Goal: Task Accomplishment & Management: Complete application form

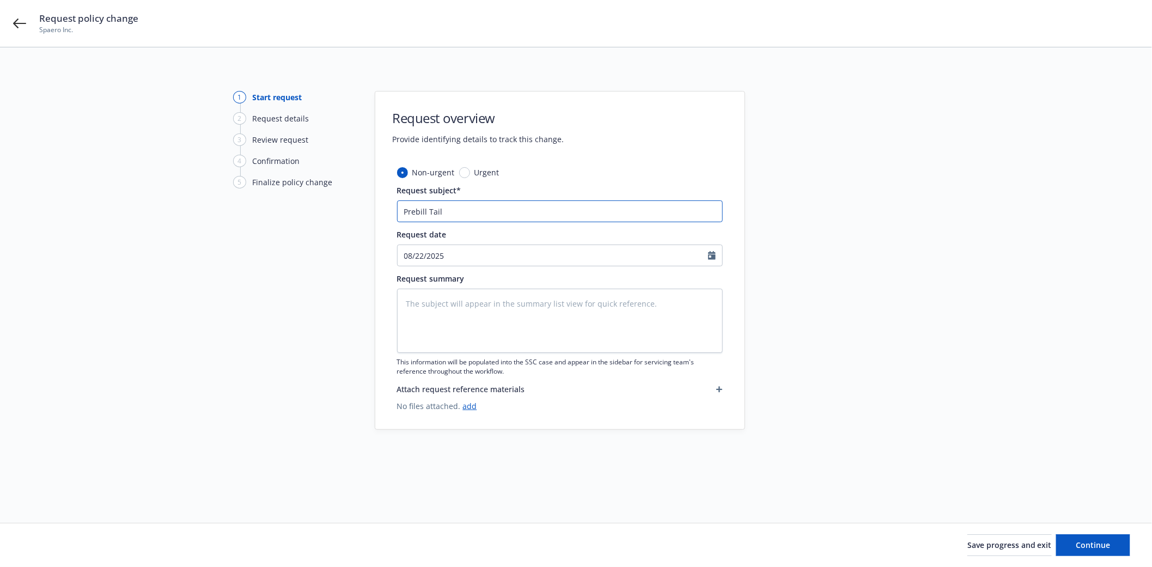
click at [497, 214] on input "Prebill Tail" at bounding box center [560, 211] width 326 height 22
type input "Prebill Tail 6"
type textarea "x"
type input "Prebill Tail 6-"
type textarea "x"
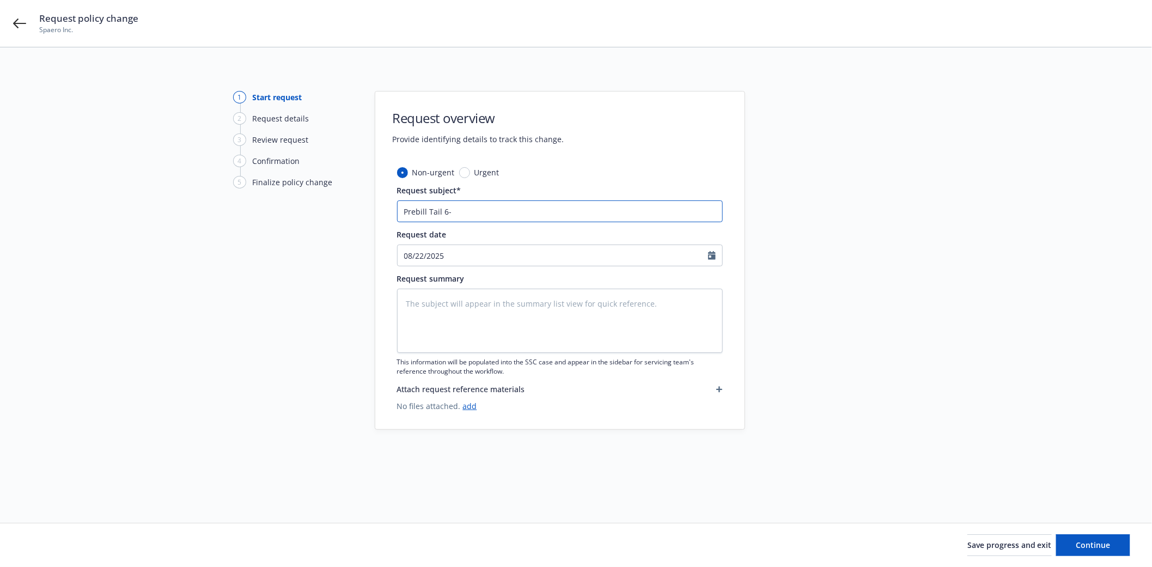
type input "Prebill Tail 6"
type textarea "x"
type input "Prebill Tail 6"
type textarea "x"
type input "Prebill Tail 6 Y"
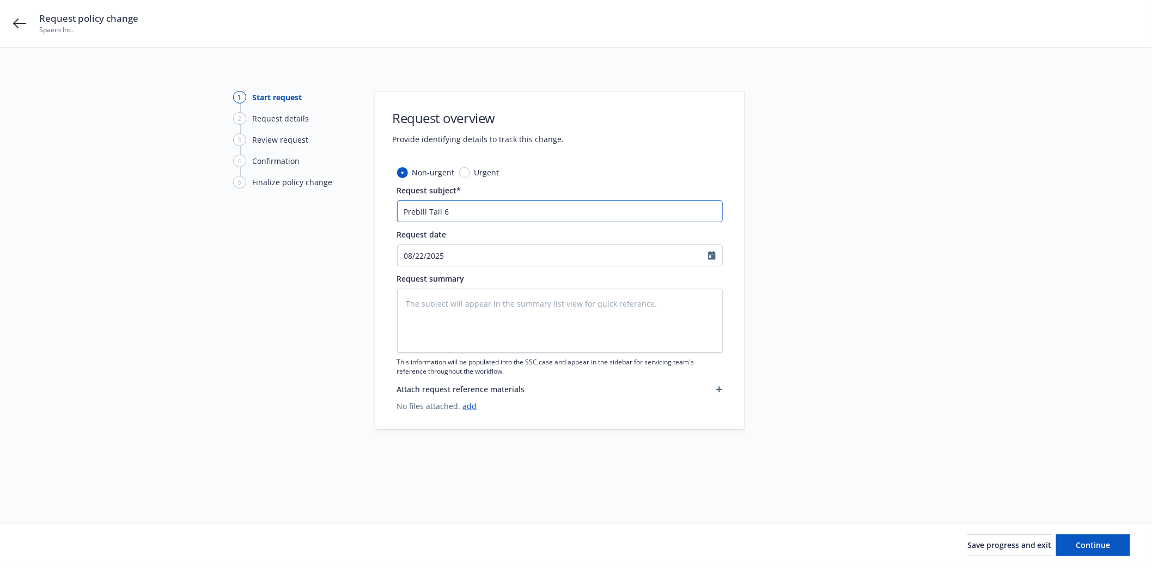
type textarea "x"
type input "Prebill Tail 6 Ye"
type textarea "x"
type input "Prebill Tail 6 Yea"
type textarea "x"
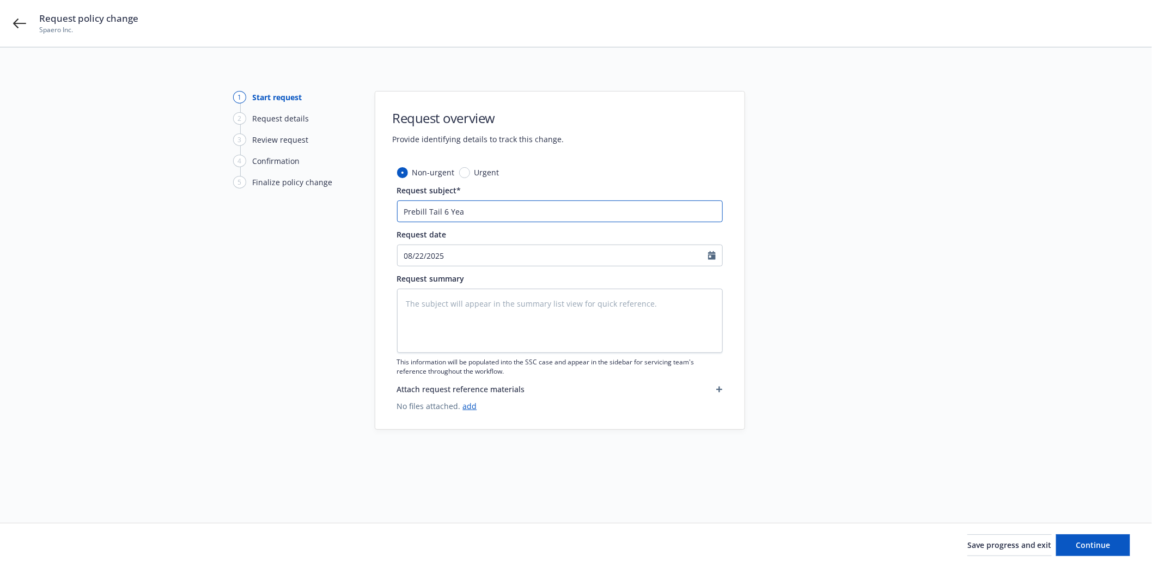
type input "Prebill Tail 6 Year"
type textarea "x"
type input "Prebill Tail 6 Year"
type textarea "x"
click at [443, 210] on input "Prebill Tail 6 Year" at bounding box center [560, 211] width 326 height 22
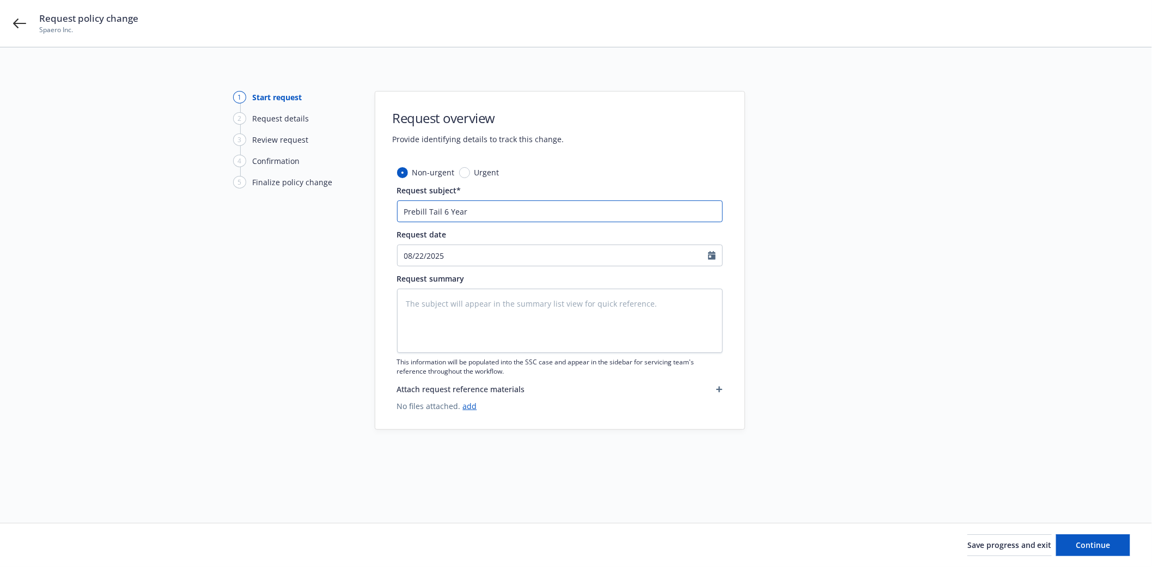
type input "Prebill Tail6 Year"
type textarea "x"
type input "Prebill Tai6 Year"
type textarea "x"
type input "Prebill Ta6 Year"
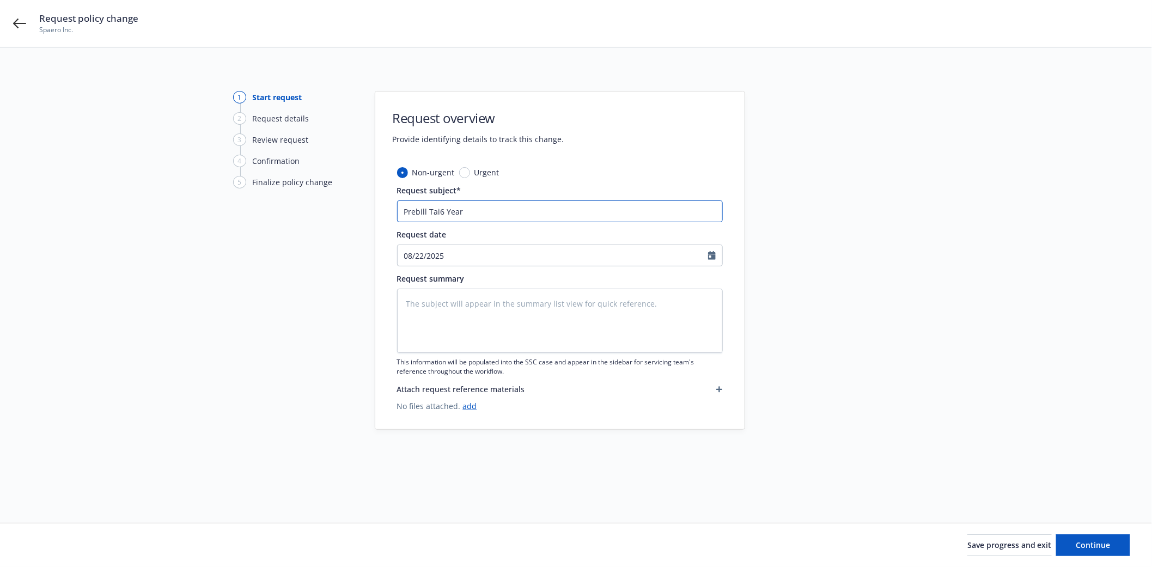
type textarea "x"
type input "Prebill T6 Year"
type textarea "x"
type input "Prebill 6 Year"
type textarea "x"
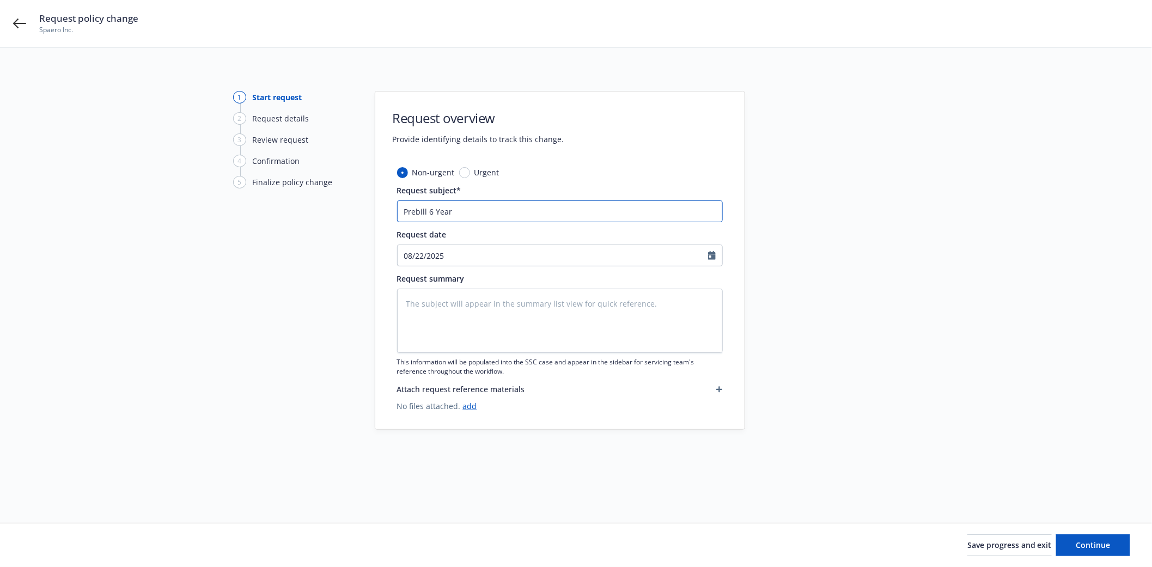
type input "Prebill6 Year"
type textarea "x"
type input "Prebill 6 Year"
type textarea "x"
click at [454, 212] on input "Prebill 6 Year" at bounding box center [560, 211] width 326 height 22
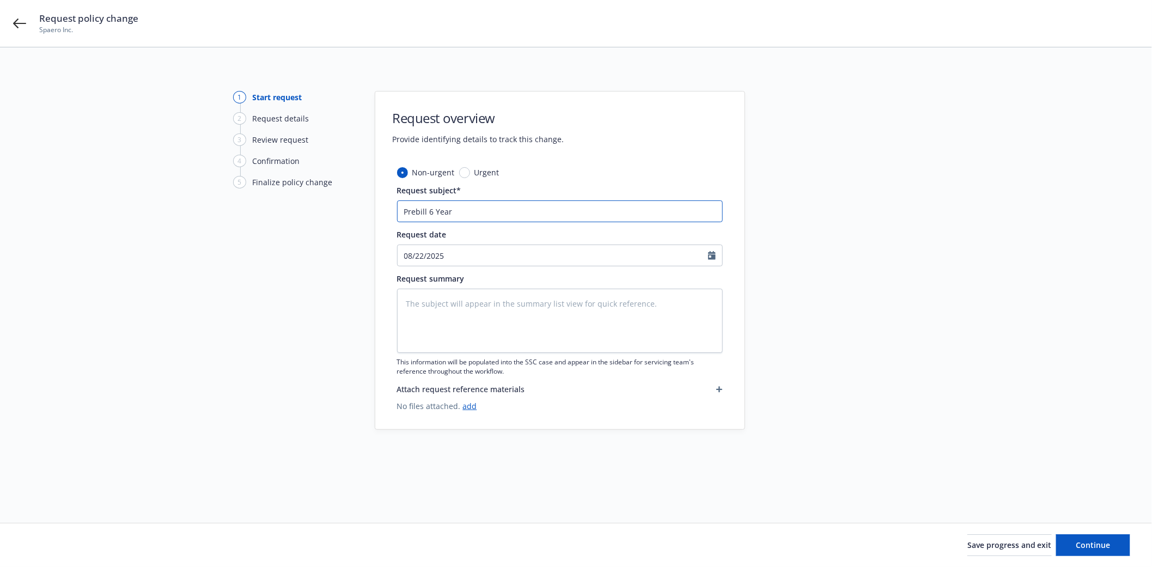
type input "Prebill 6 Year T"
type textarea "x"
type input "Prebill 6 Year Ta"
type textarea "x"
type input "Prebill 6 Year Tai"
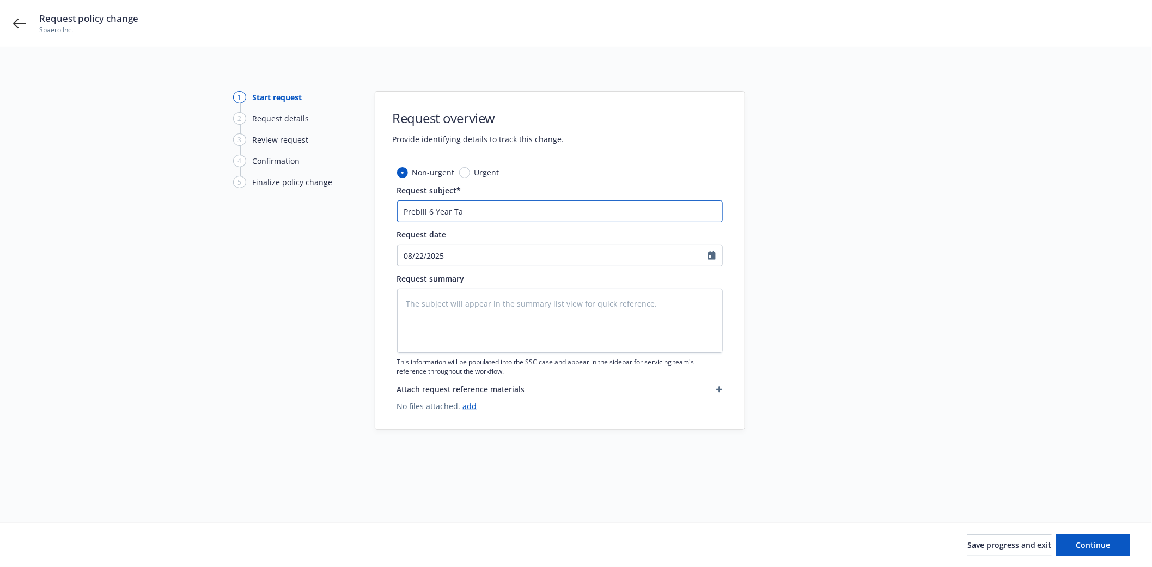
type textarea "x"
type input "Prebill 6 Year Tail"
type textarea "x"
type input "Prebill 6 Year Tail"
type textarea "x"
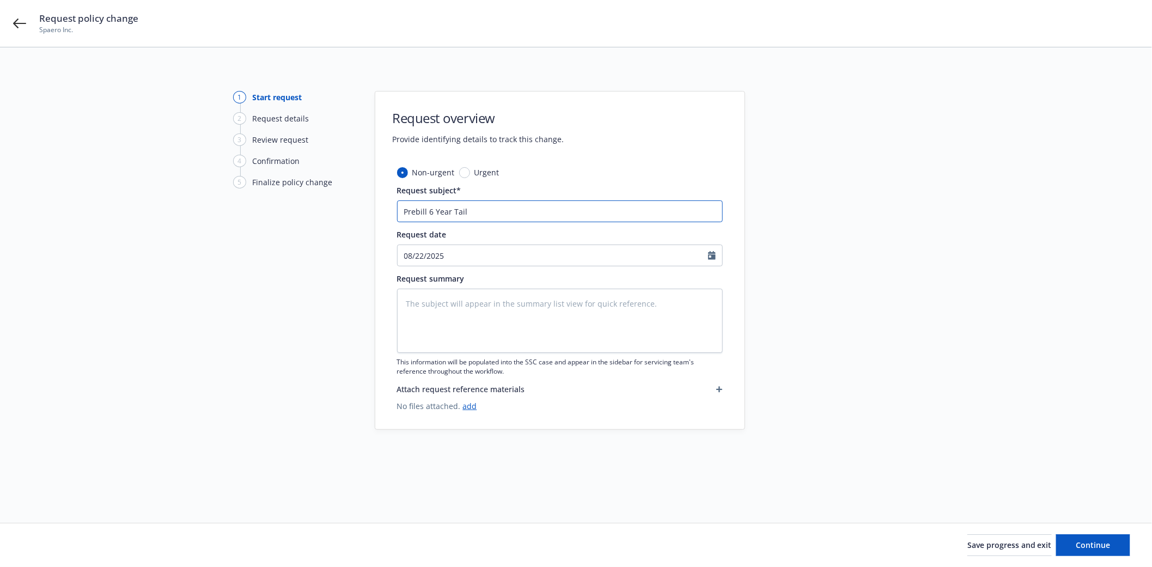
drag, startPoint x: 369, startPoint y: 210, endPoint x: 272, endPoint y: 209, distance: 96.4
click at [272, 209] on div "1 Start request 2 Request details 3 Review request 4 Confirmation 5 Finalize po…" at bounding box center [576, 272] width 1126 height 362
type input "Prebill 6 Year Tail"
click at [460, 318] on textarea at bounding box center [560, 321] width 326 height 64
paste textarea "Prebill 6 Year Tail"
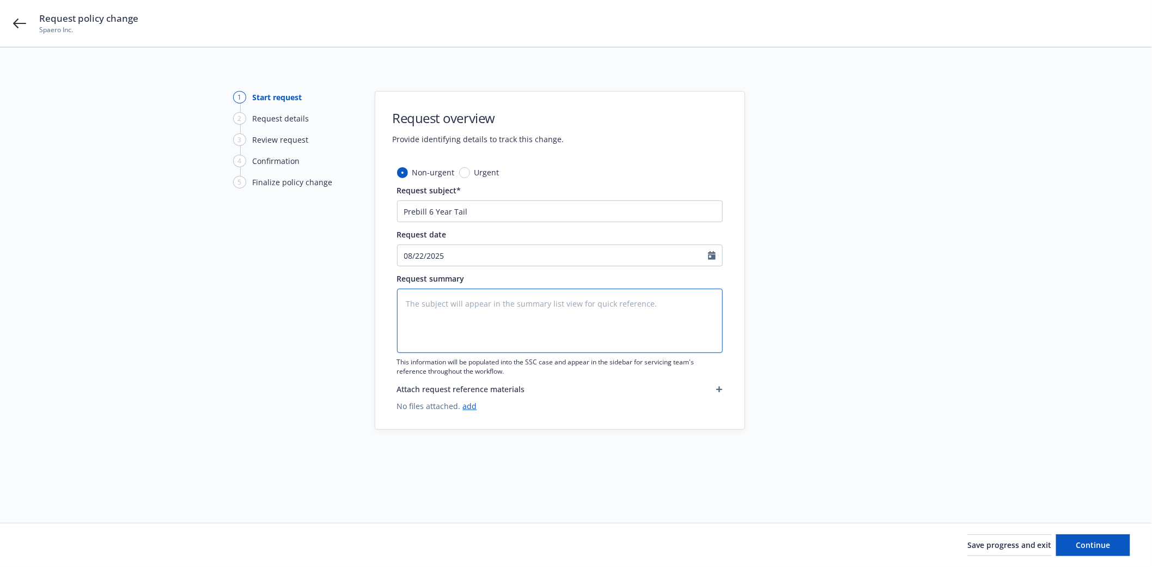
type textarea "Prebill 6 Year Tail"
type textarea "x"
type textarea "Prebill 6 Year Tail"
click at [1119, 543] on button "Continue" at bounding box center [1093, 545] width 74 height 22
type textarea "x"
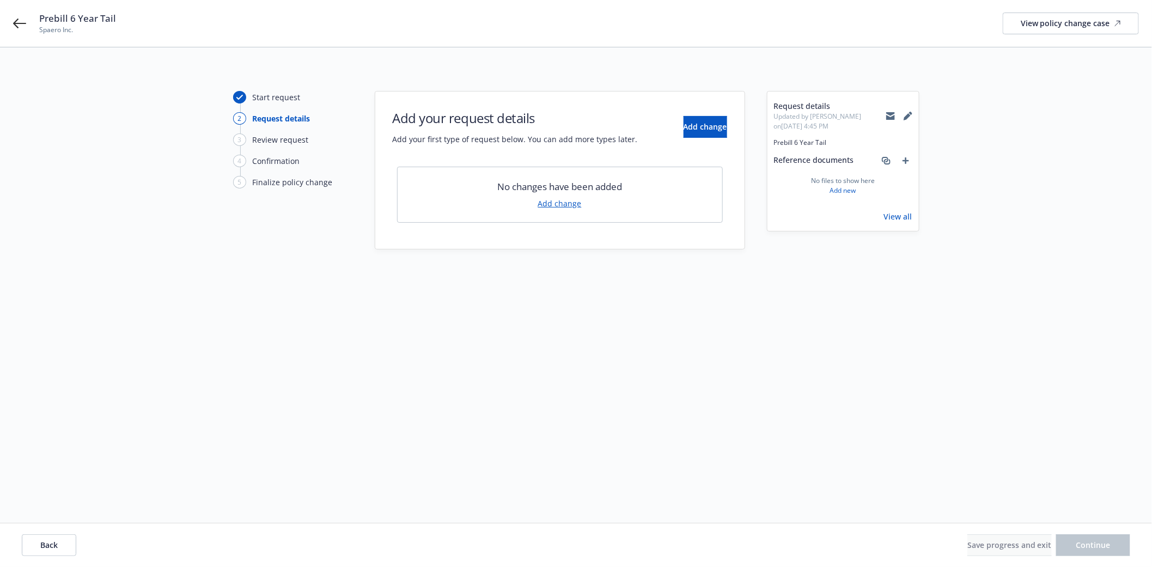
click at [557, 199] on link "Add change" at bounding box center [560, 203] width 44 height 11
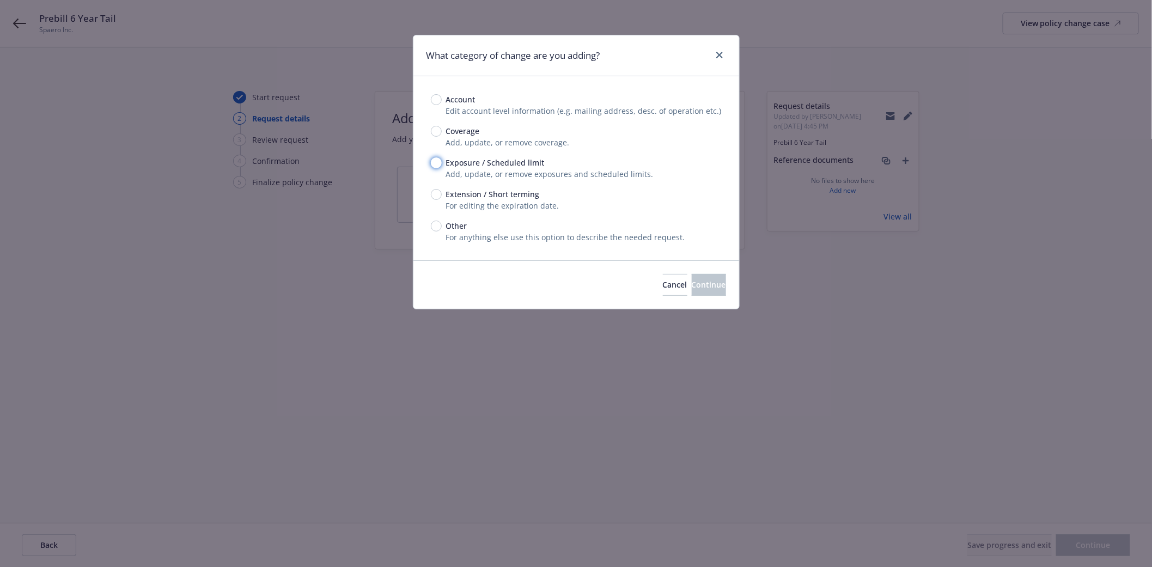
click at [435, 165] on input "Exposure / Scheduled limit" at bounding box center [436, 162] width 11 height 11
radio input "true"
click at [692, 280] on span "Continue" at bounding box center [709, 284] width 34 height 10
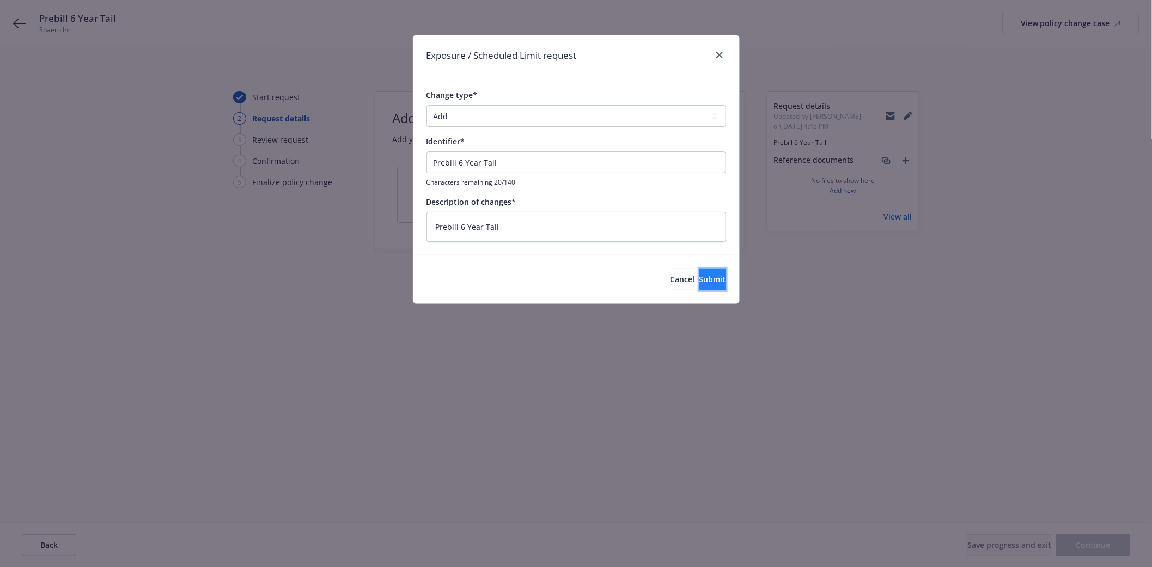
click at [699, 281] on span "Submit" at bounding box center [712, 279] width 27 height 10
type textarea "x"
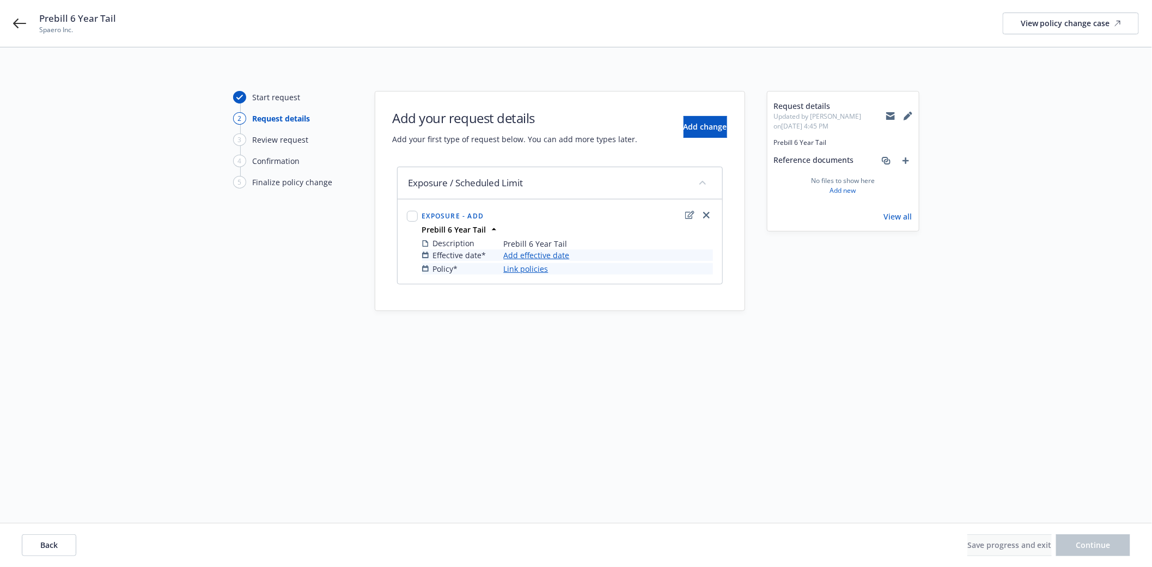
click at [527, 255] on link "Add effective date" at bounding box center [537, 254] width 66 height 11
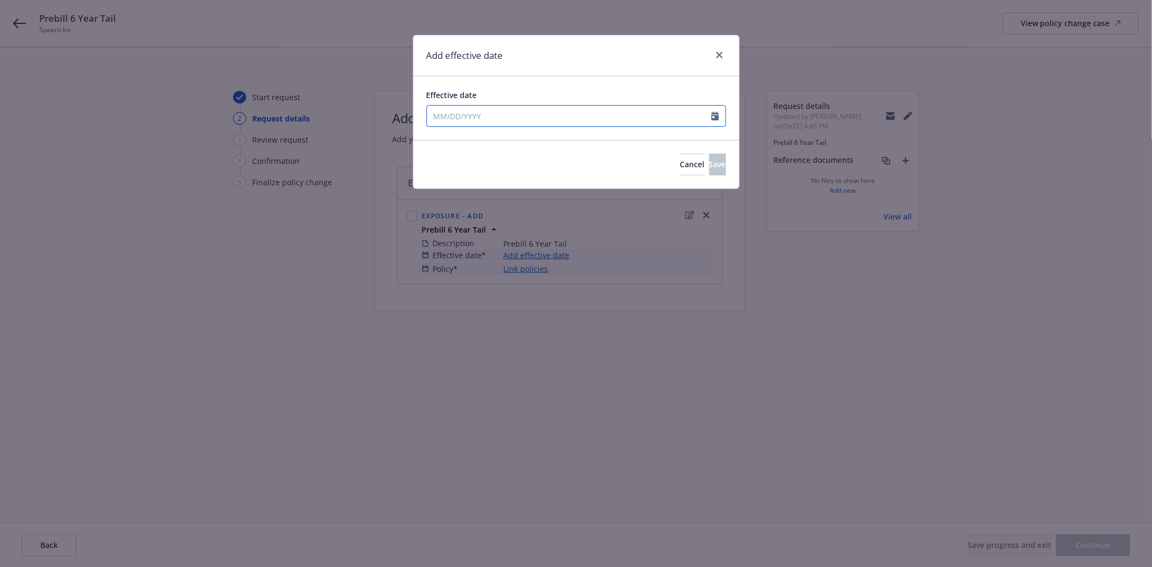
select select "8"
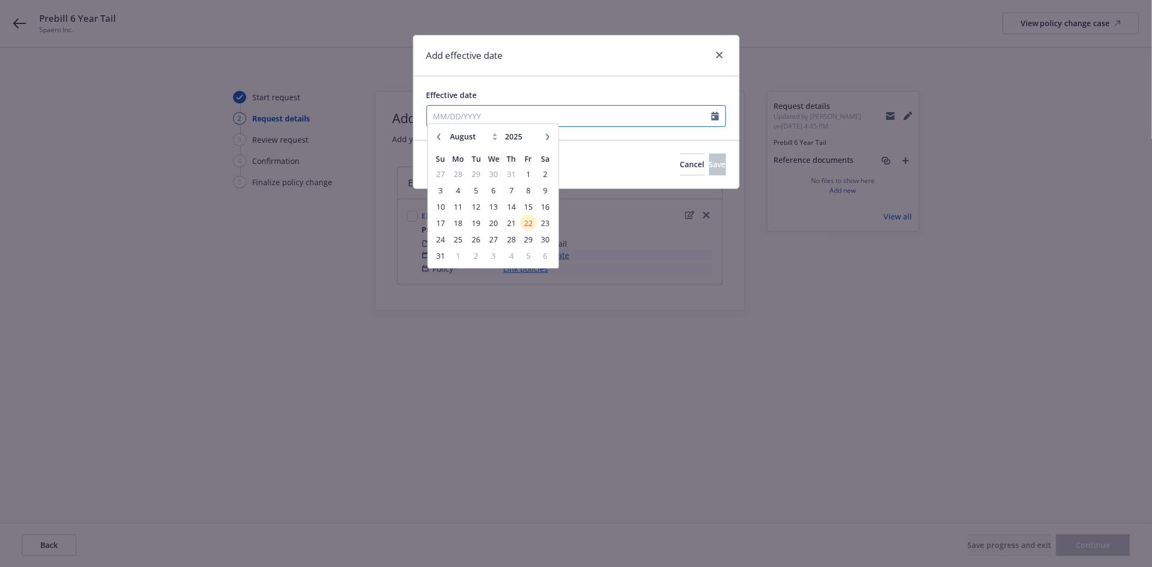
click at [436, 118] on input "Effective date" at bounding box center [569, 116] width 284 height 21
type input "08/29/2025"
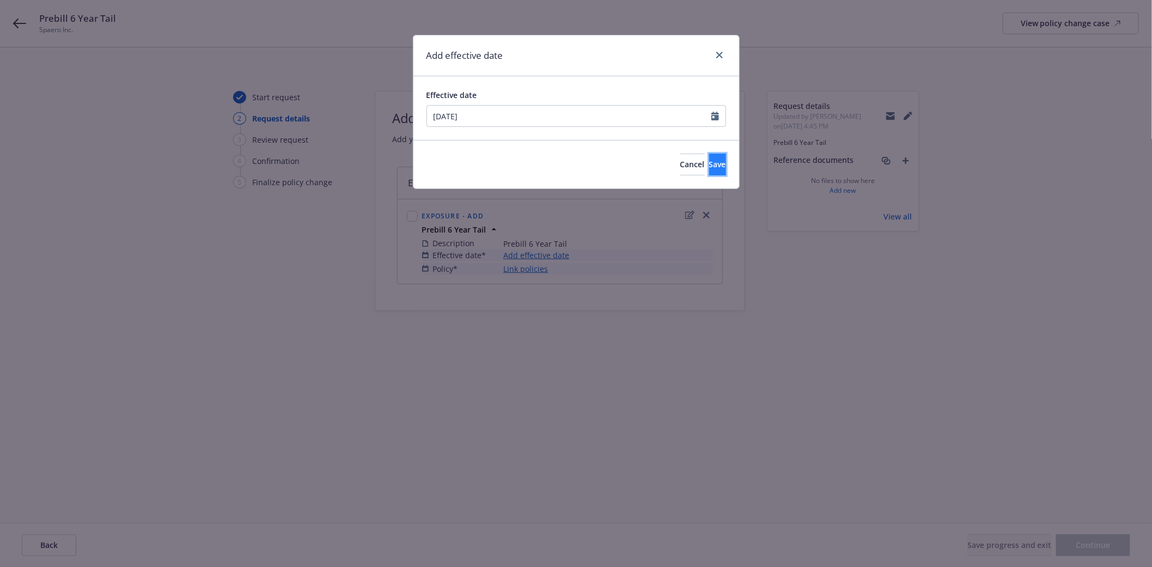
click at [711, 165] on button "Save" at bounding box center [717, 165] width 17 height 22
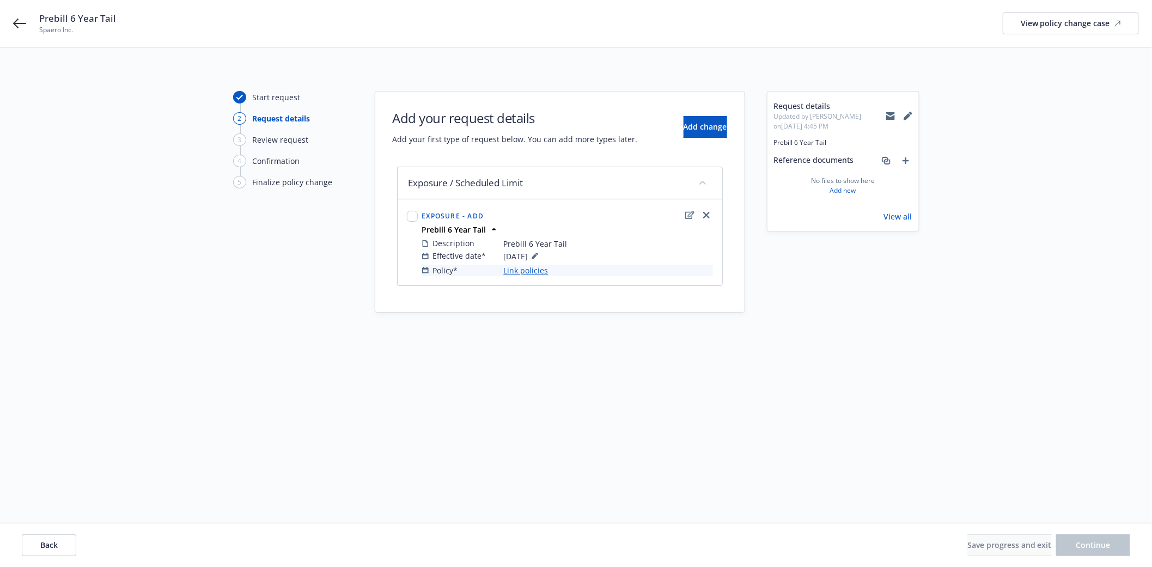
click at [519, 274] on link "Link policies" at bounding box center [526, 270] width 45 height 11
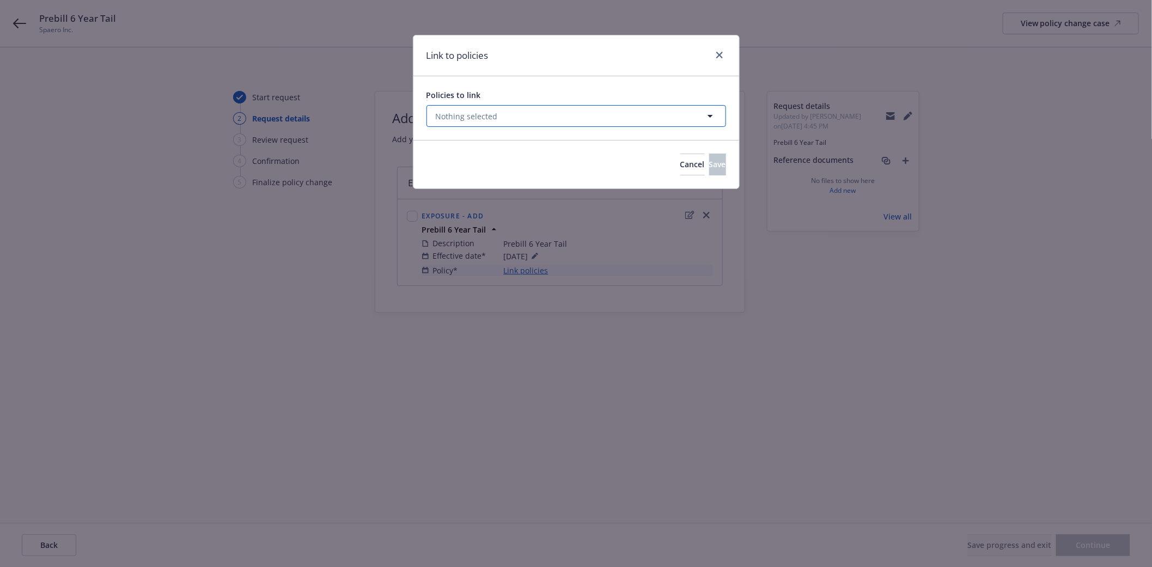
click at [711, 118] on icon "button" at bounding box center [710, 115] width 13 height 13
select select "ACTIVE"
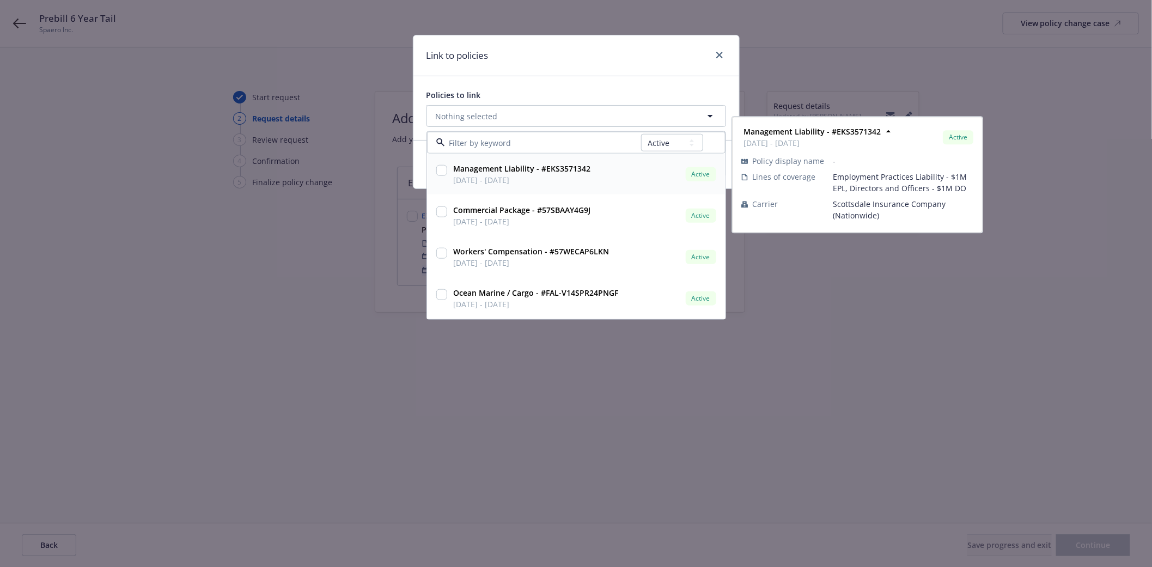
click at [437, 170] on input "checkbox" at bounding box center [441, 170] width 11 height 11
checkbox input "true"
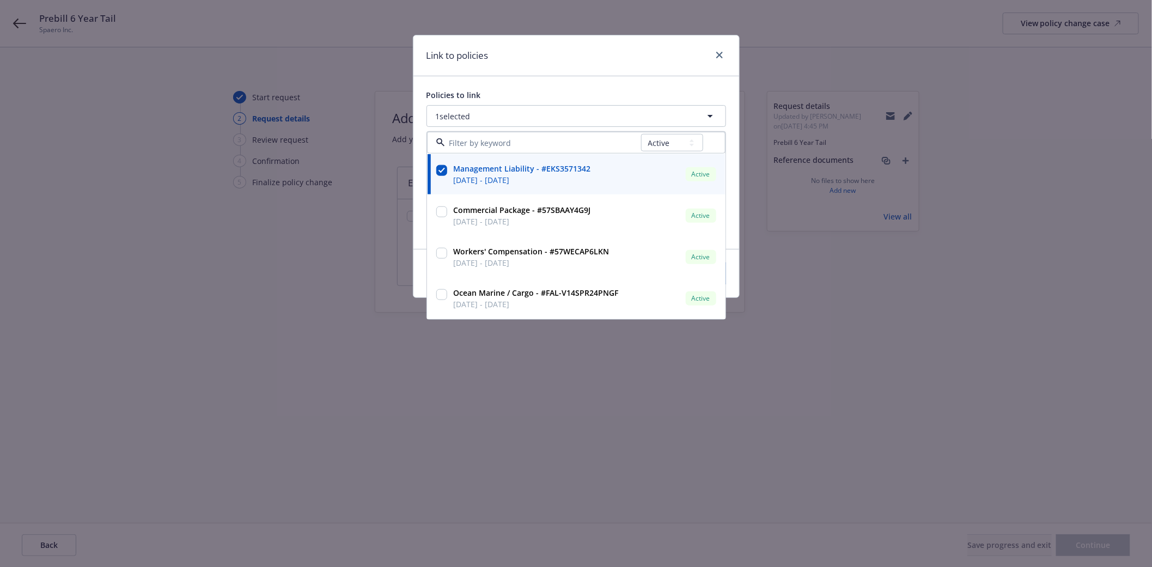
click at [611, 57] on div "Link to policies" at bounding box center [576, 55] width 326 height 41
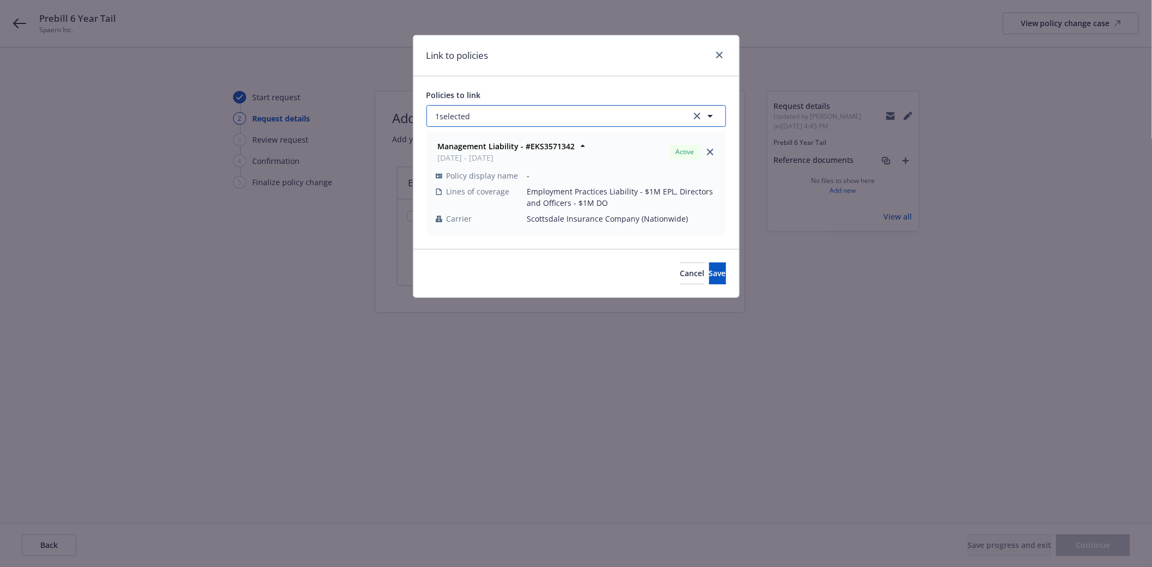
click at [708, 116] on icon "button" at bounding box center [710, 115] width 13 height 13
select select "ACTIVE"
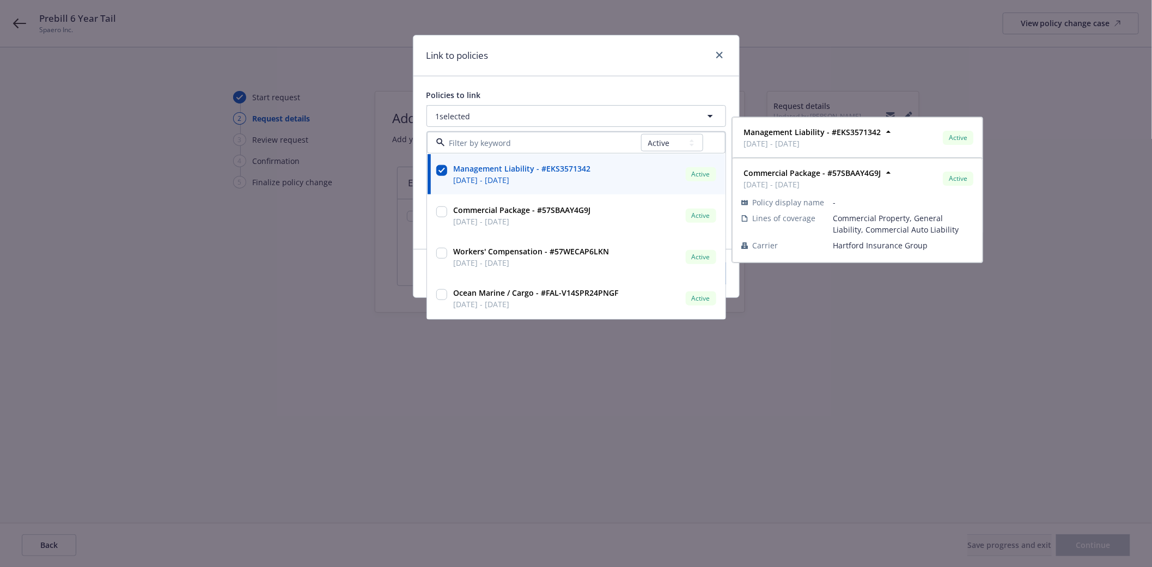
click at [539, 176] on span "04/19/2025 - 04/19/2026" at bounding box center [522, 179] width 137 height 11
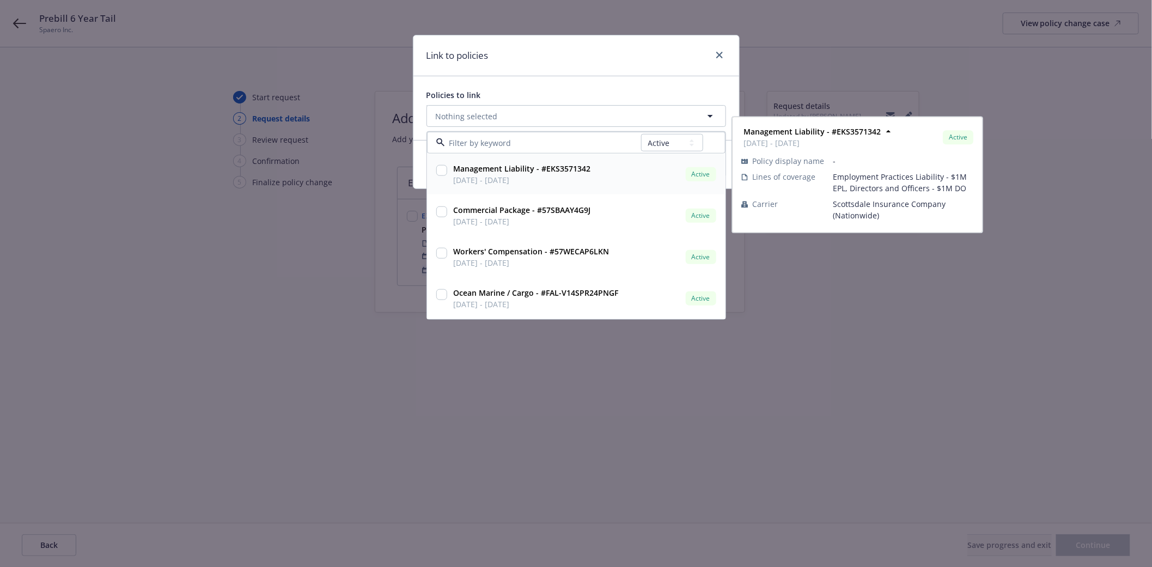
click at [480, 172] on strong "Management Liability - #EKS3571342" at bounding box center [522, 168] width 137 height 10
checkbox input "true"
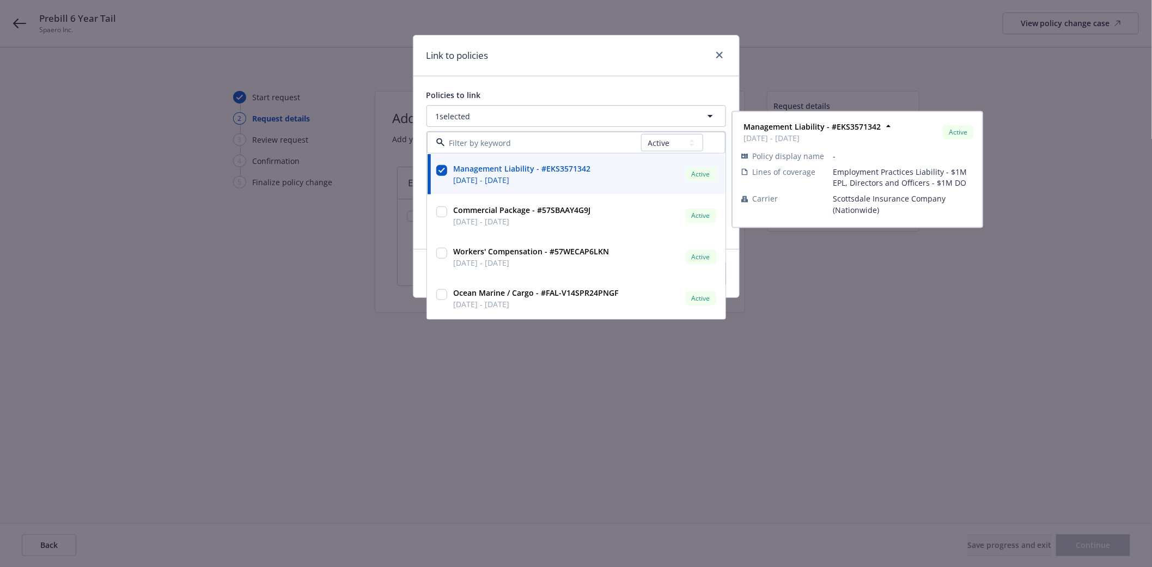
click at [591, 66] on div "Link to policies" at bounding box center [576, 55] width 326 height 41
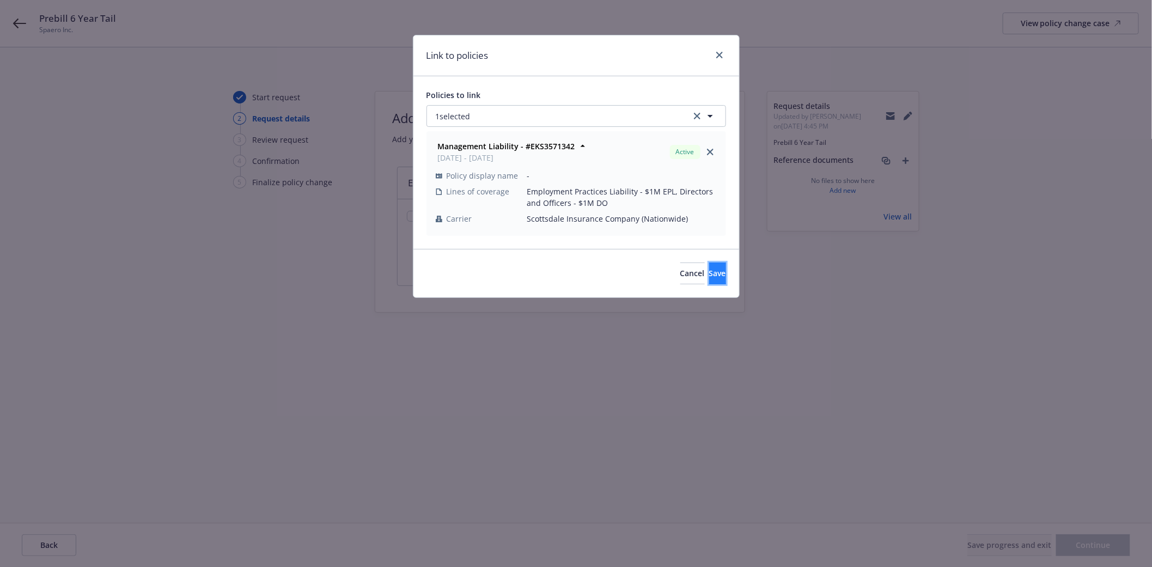
click at [709, 273] on span "Save" at bounding box center [717, 273] width 17 height 10
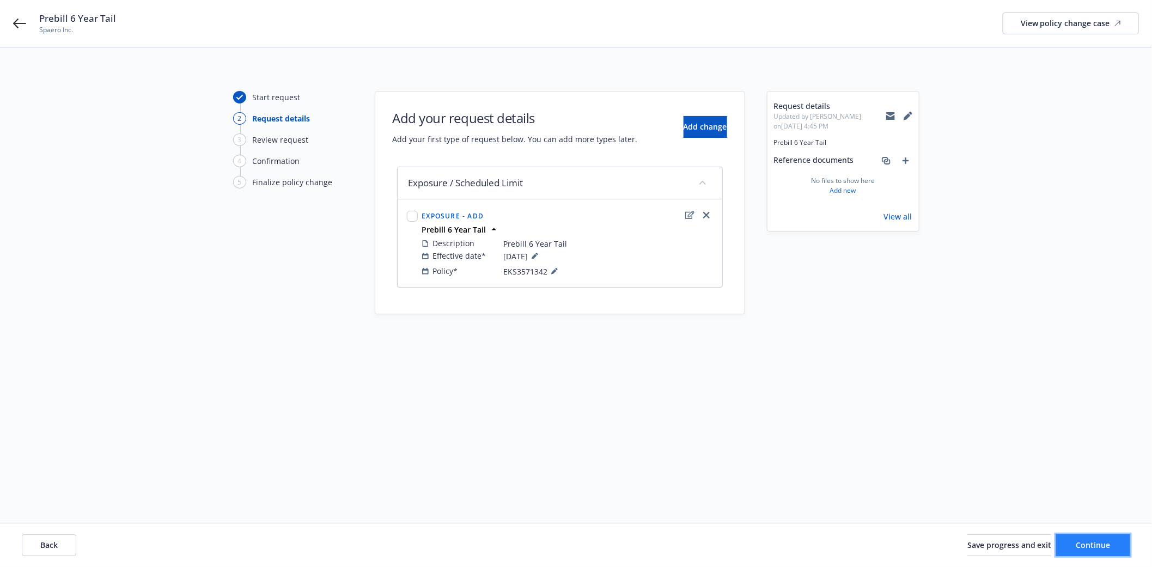
click at [1111, 552] on button "Continue" at bounding box center [1093, 545] width 74 height 22
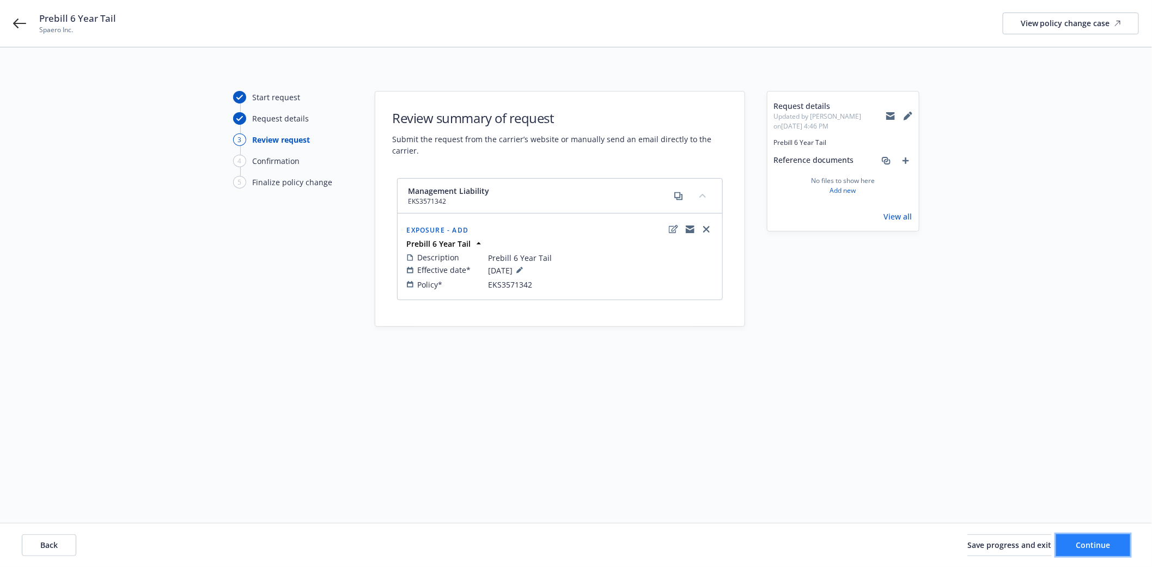
click at [1082, 541] on span "Continue" at bounding box center [1093, 545] width 34 height 10
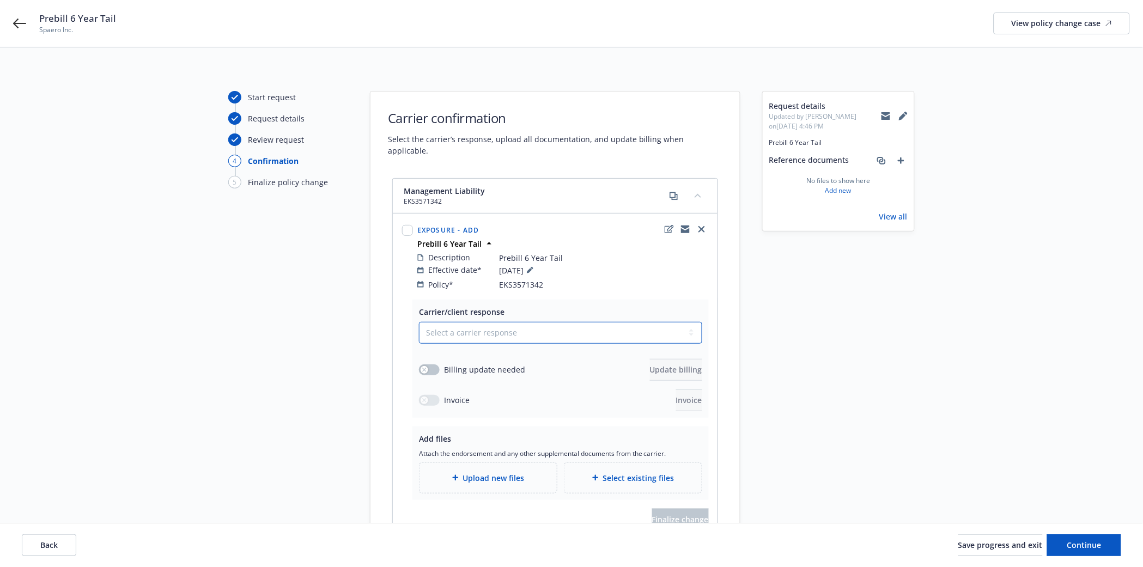
click at [463, 322] on select "Select a carrier response Accepted Accepted with revision No endorsement needed…" at bounding box center [560, 333] width 283 height 22
select select "ACCEPTED"
click at [419, 322] on select "Select a carrier response Accepted Accepted with revision No endorsement needed…" at bounding box center [560, 333] width 283 height 22
click at [439, 364] on div "Billing update needed" at bounding box center [472, 369] width 106 height 11
click at [432, 364] on button "button" at bounding box center [429, 369] width 21 height 11
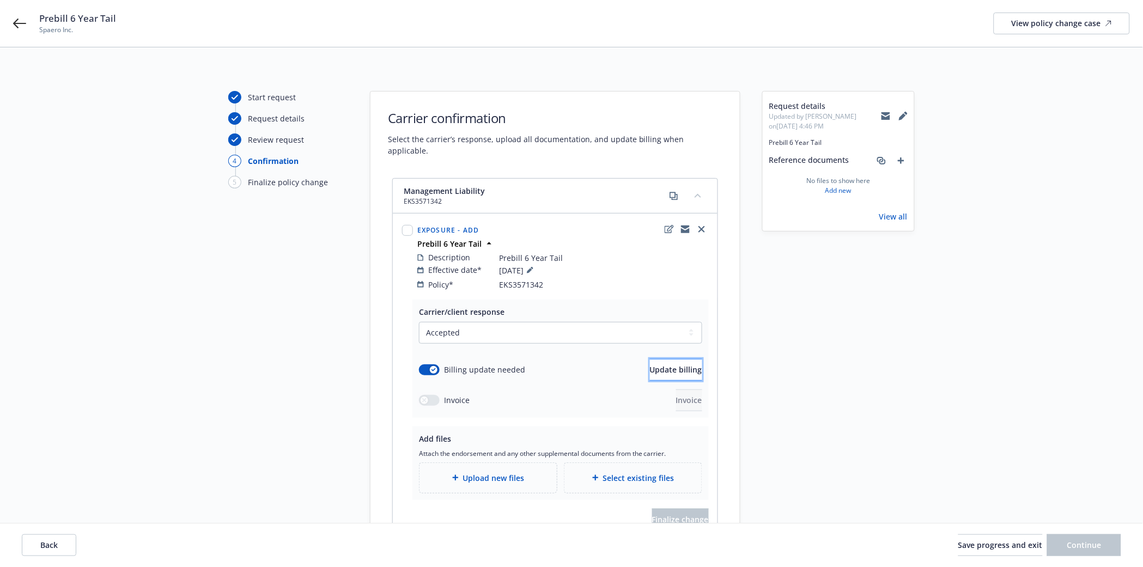
click at [650, 364] on span "Update billing" at bounding box center [676, 369] width 52 height 10
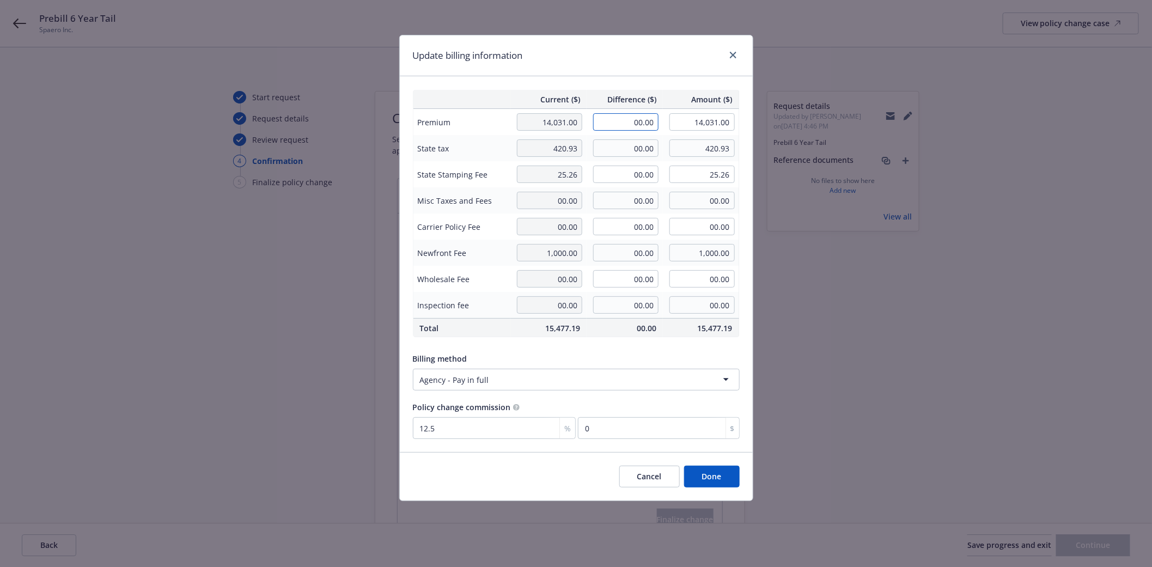
click at [638, 122] on input "00.00" at bounding box center [625, 121] width 65 height 17
type input "28062"
type input "42,093.00"
type input "28,062.00"
type input "3507.75"
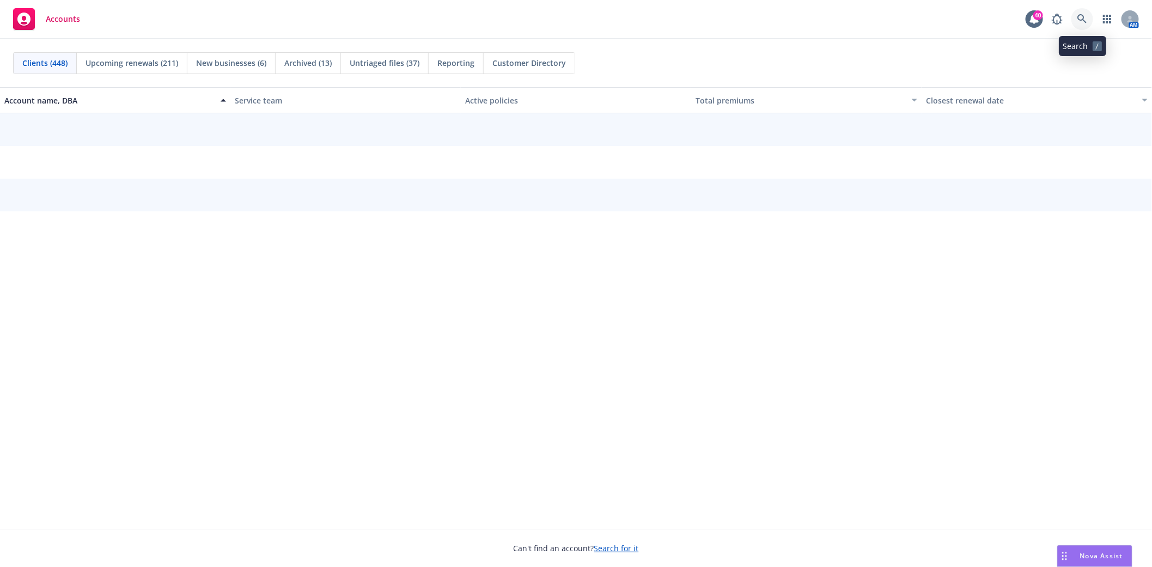
click at [1081, 22] on icon at bounding box center [1082, 19] width 10 height 10
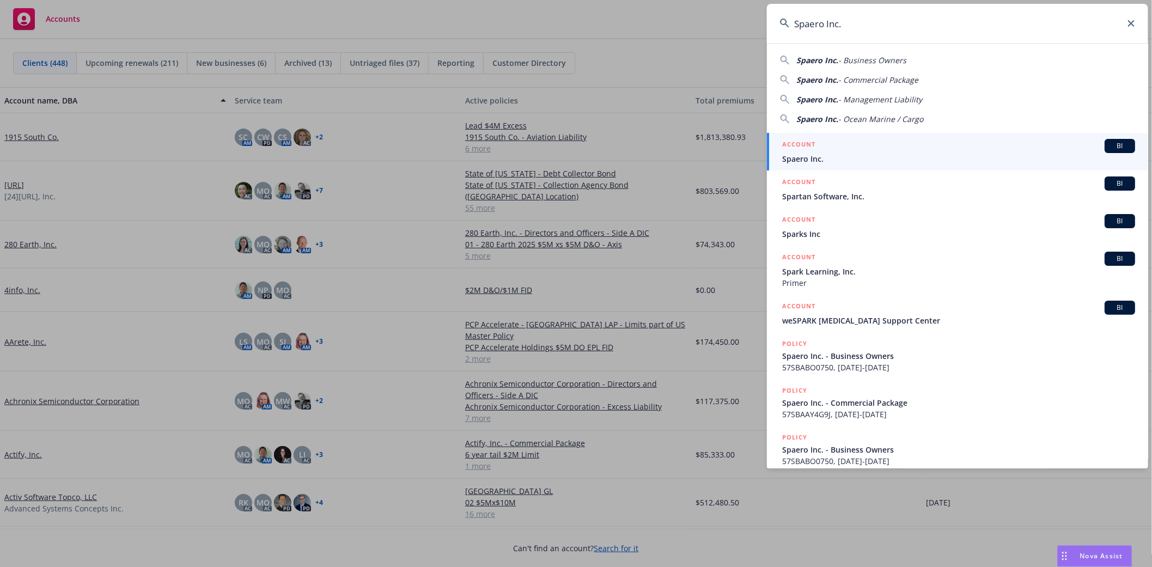
type input "Spaero Inc."
click at [796, 161] on li "ACCOUNT BI Spaero Inc." at bounding box center [957, 152] width 381 height 38
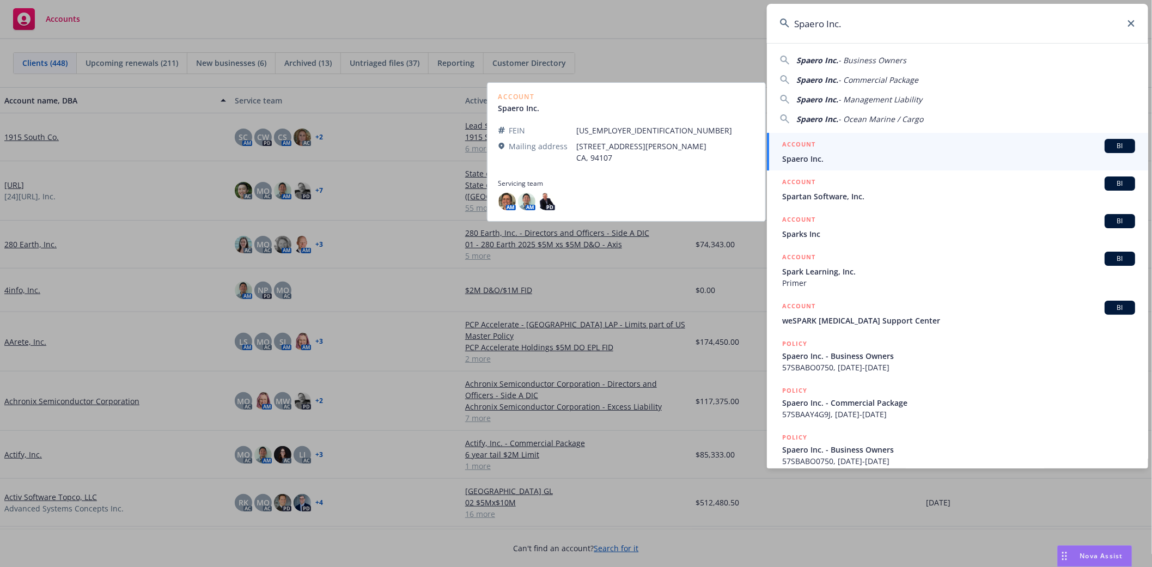
click at [842, 156] on span "Spaero Inc." at bounding box center [958, 158] width 353 height 11
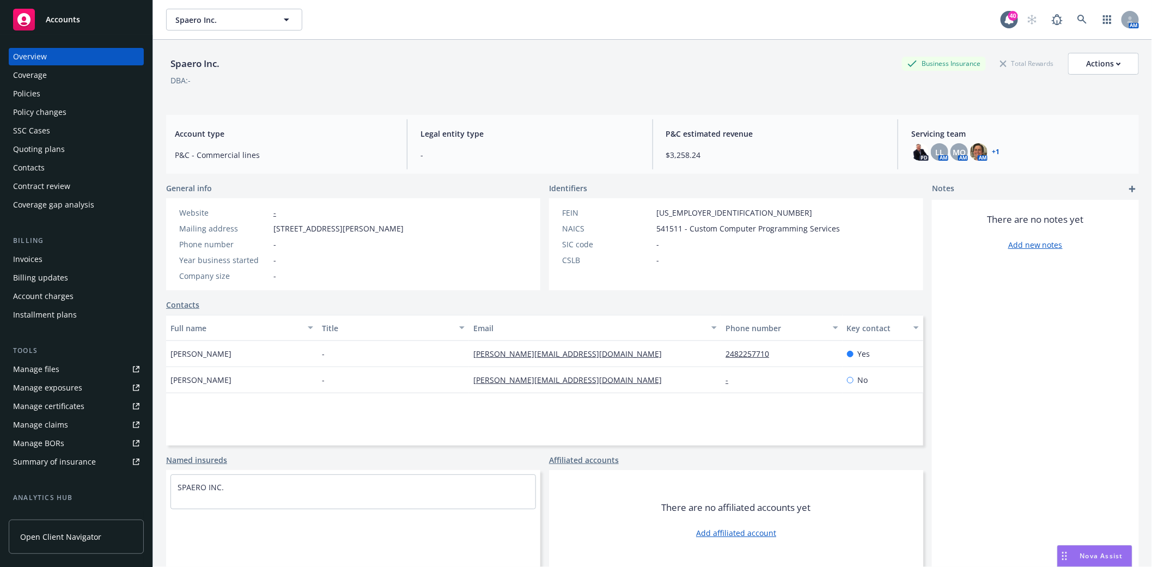
click at [37, 98] on div "Policies" at bounding box center [26, 93] width 27 height 17
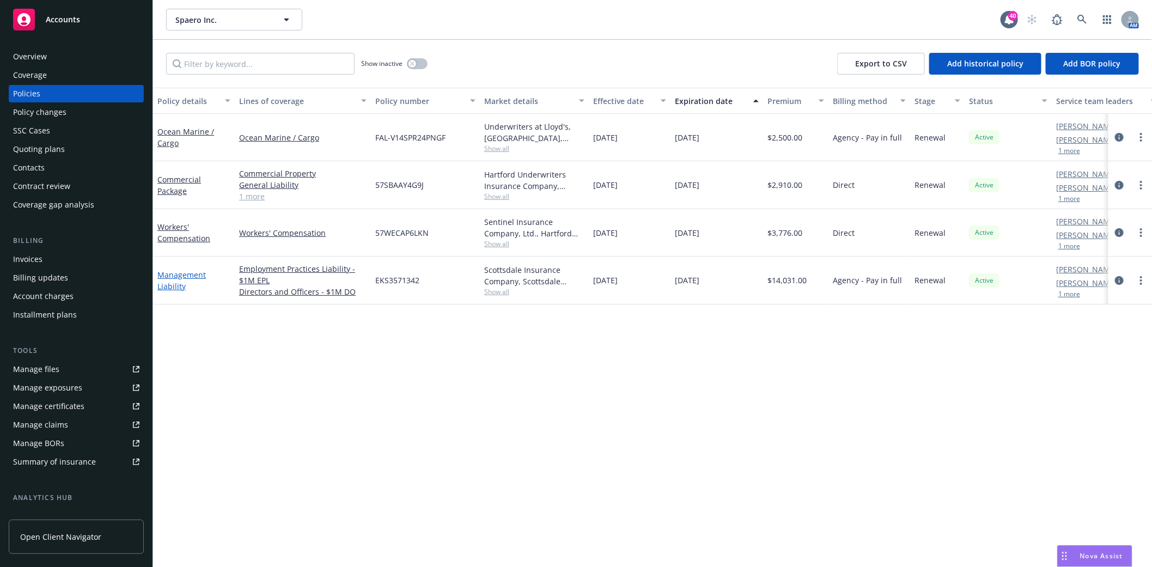
click at [170, 285] on link "Management Liability" at bounding box center [181, 281] width 48 height 22
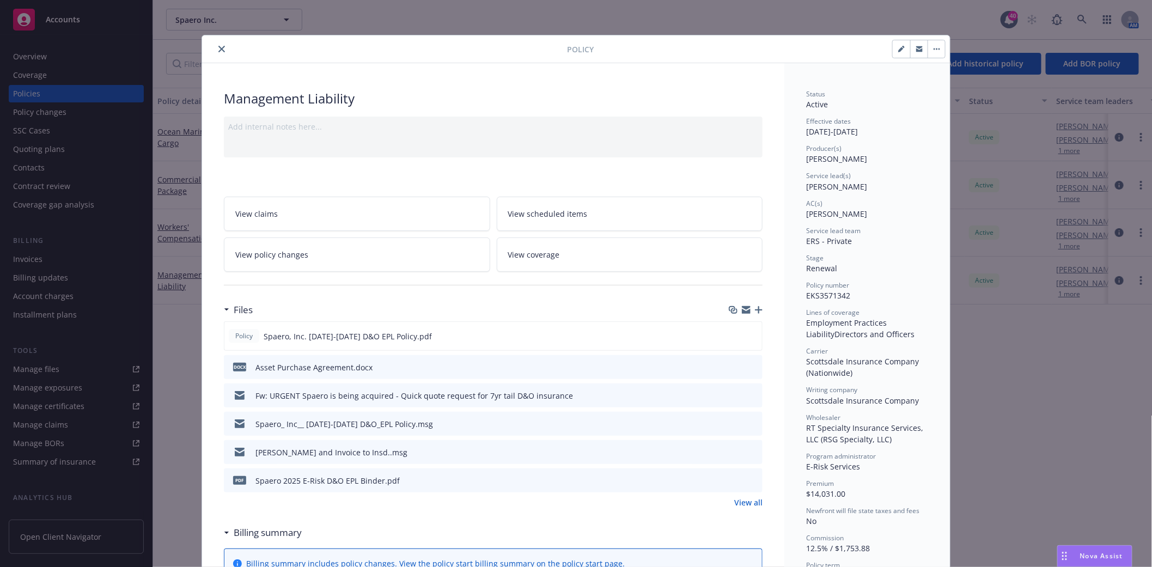
click at [744, 503] on link "View all" at bounding box center [748, 502] width 28 height 11
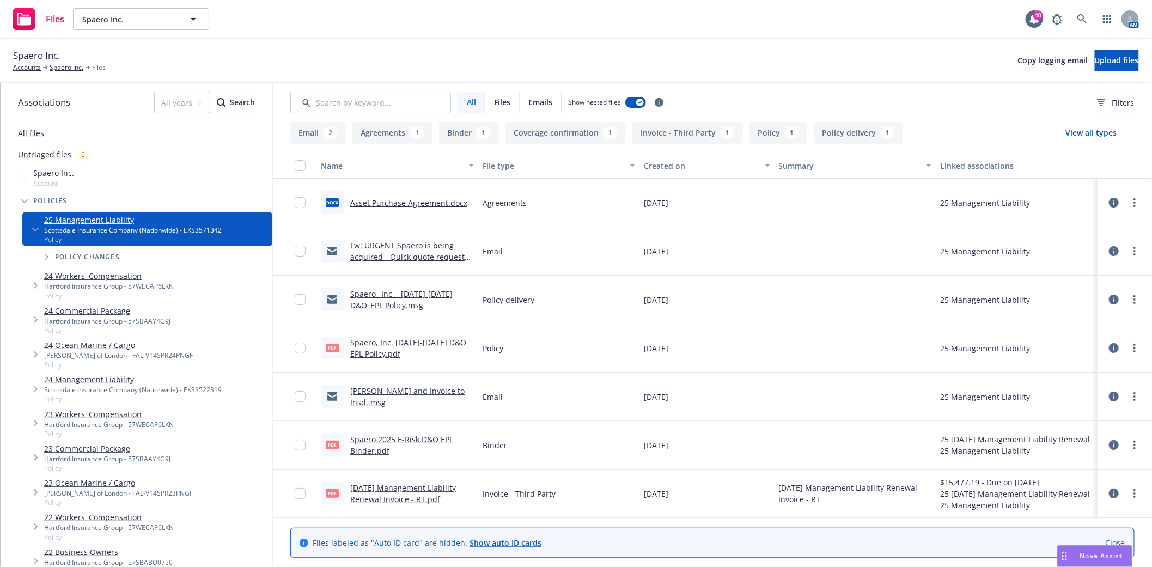
click at [382, 486] on link "4/19/25 Management Liability Renewal Invoice - RT.pdf" at bounding box center [403, 494] width 106 height 22
click at [1082, 14] on icon at bounding box center [1082, 19] width 10 height 10
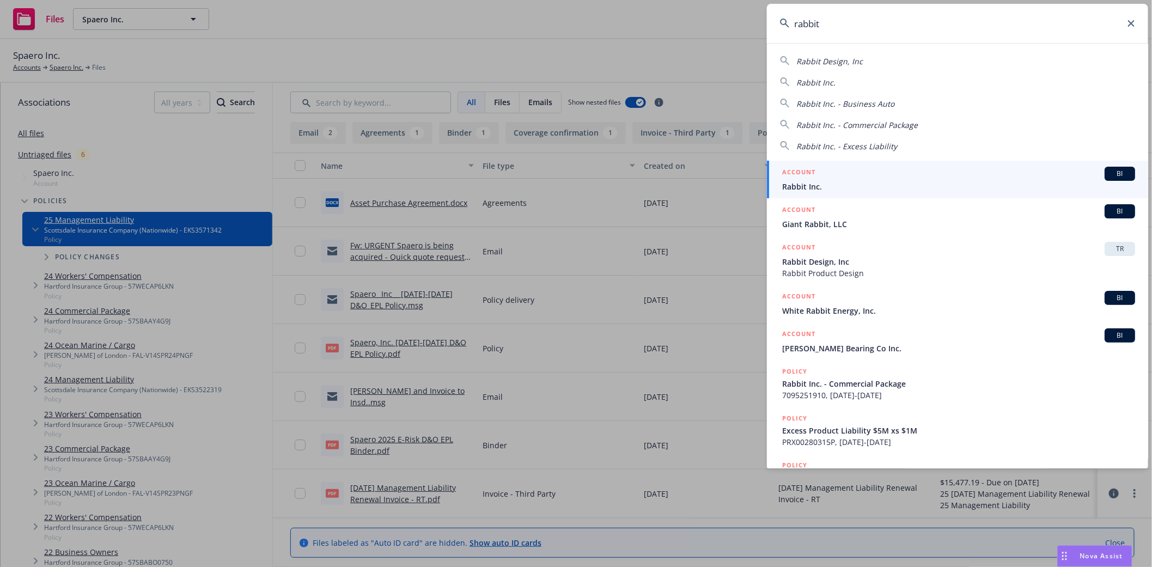
type input "rabbit"
click at [831, 175] on div "ACCOUNT BI" at bounding box center [958, 174] width 353 height 14
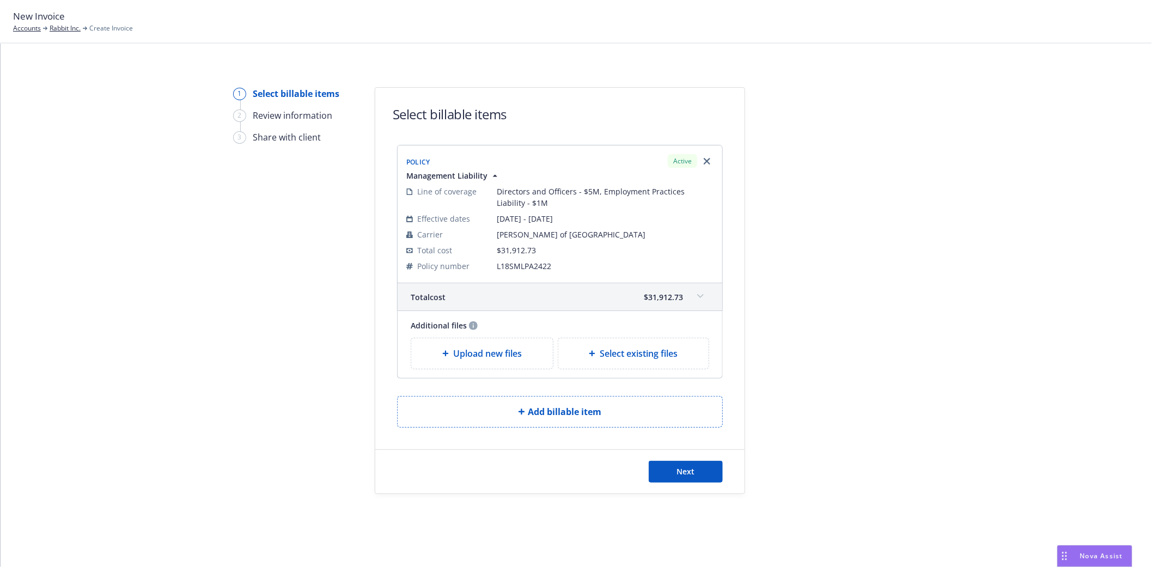
click at [600, 355] on span "Select existing files" at bounding box center [639, 353] width 78 height 13
select select "Invoice - Third Party"
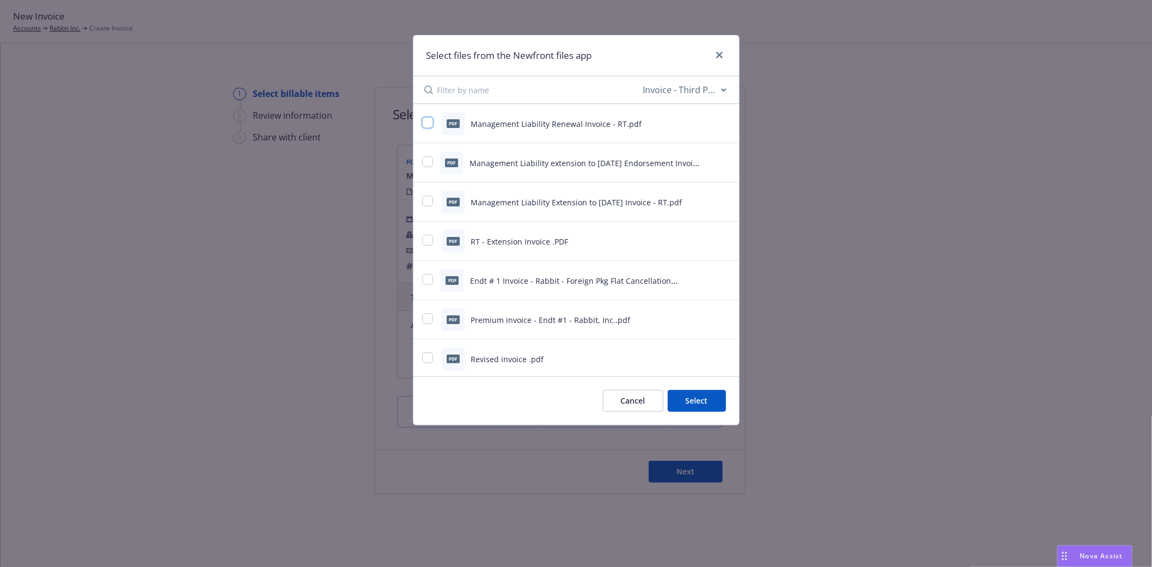
click at [429, 127] on input "checkbox" at bounding box center [427, 122] width 11 height 11
checkbox input "true"
click at [681, 399] on button "Select 1 file" at bounding box center [687, 401] width 78 height 22
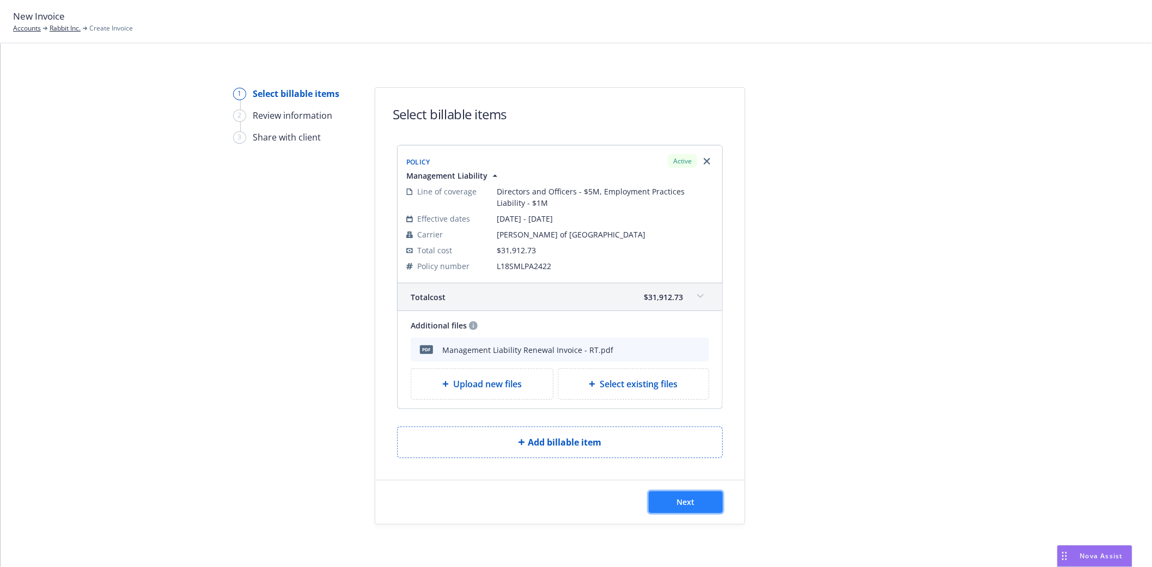
click at [688, 504] on span "Next" at bounding box center [686, 502] width 18 height 10
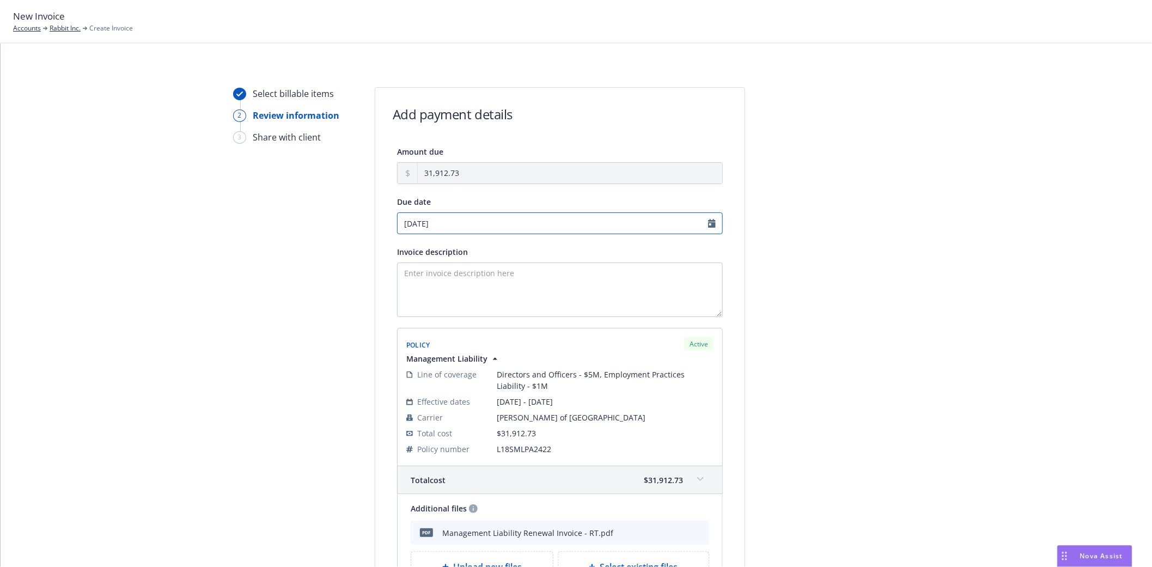
select select "September"
select select "2025"
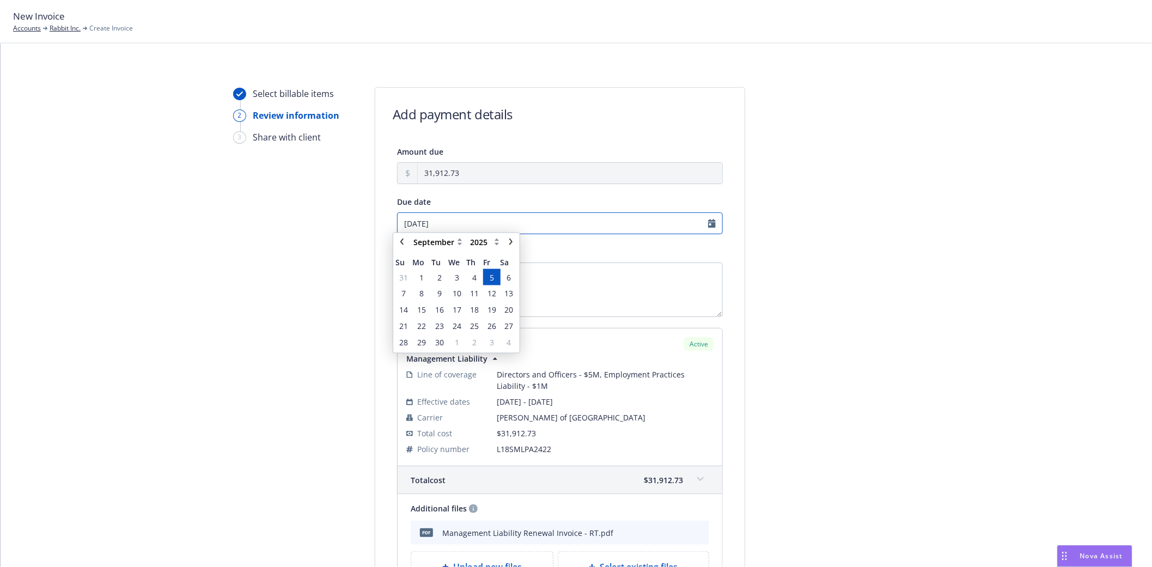
click at [667, 216] on input "09/05/2025" at bounding box center [560, 223] width 326 height 22
click at [403, 247] on icon "chevronLeft" at bounding box center [402, 245] width 7 height 7
select select "August"
click at [492, 361] on span "5" at bounding box center [492, 362] width 4 height 11
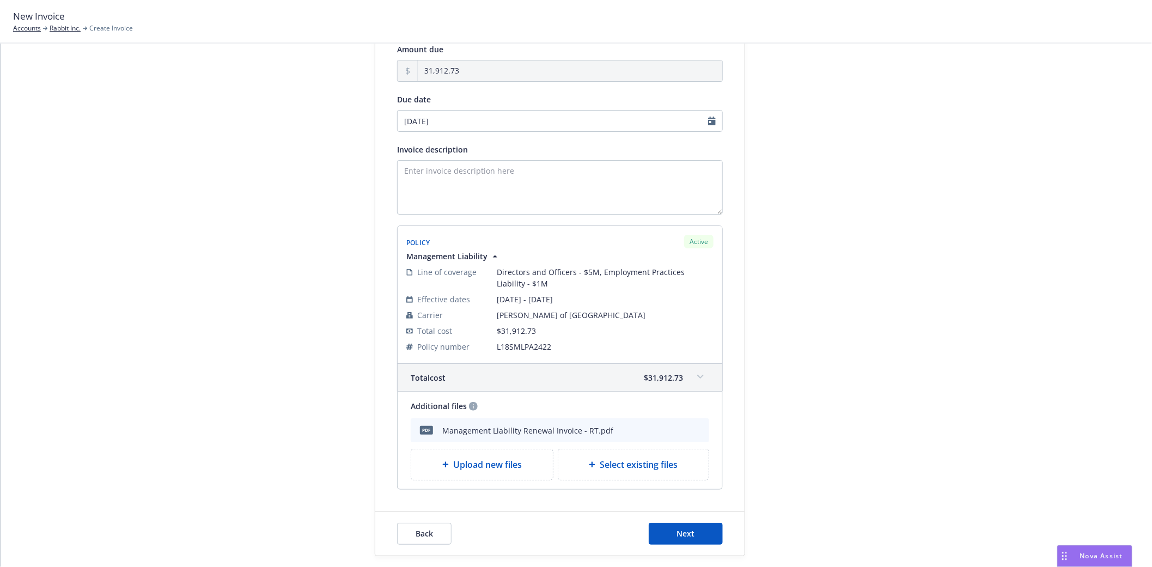
scroll to position [162, 0]
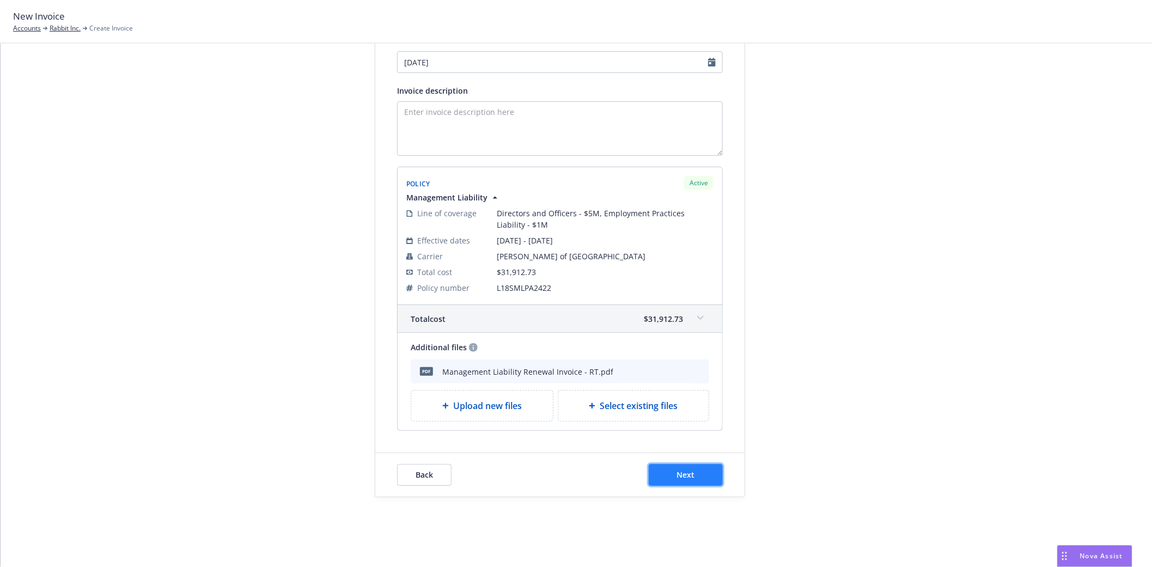
click at [708, 475] on button "Next" at bounding box center [686, 475] width 74 height 22
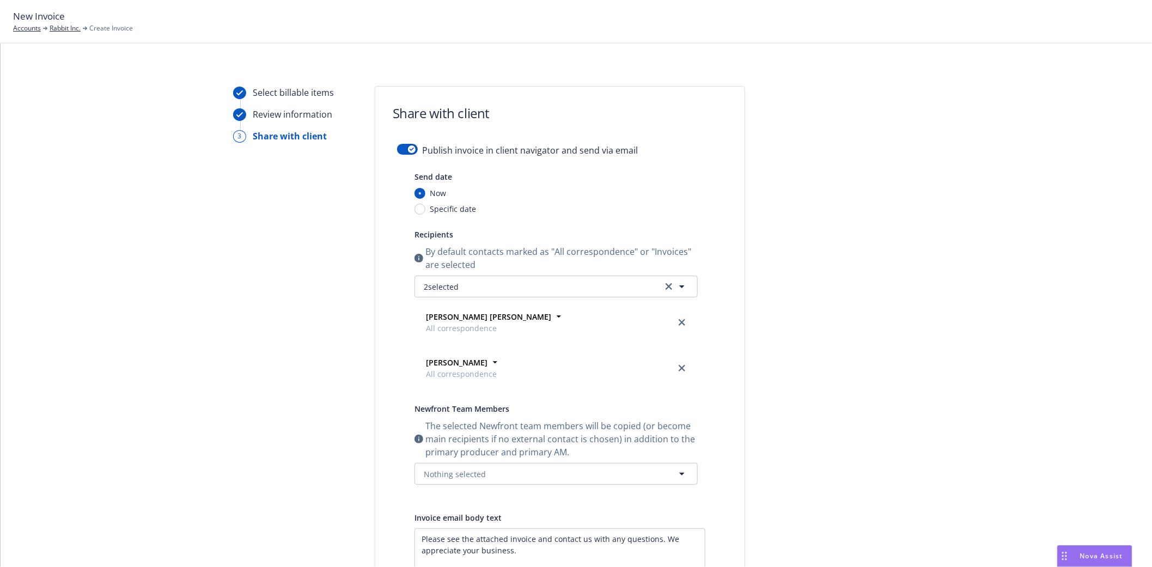
scroll to position [0, 0]
click at [401, 146] on button "button" at bounding box center [407, 150] width 21 height 11
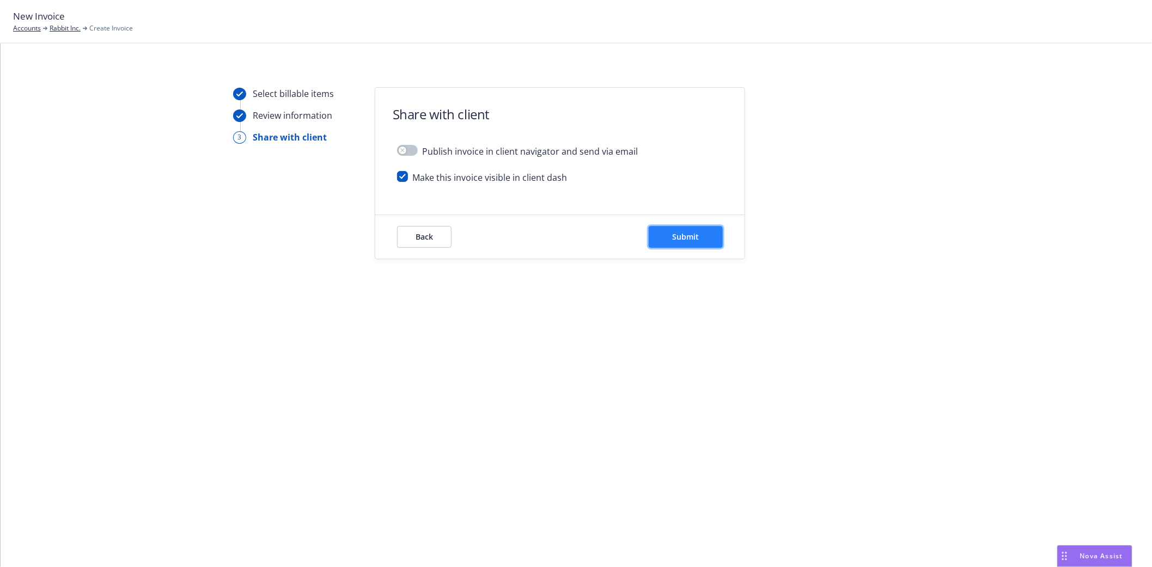
click at [680, 247] on button "Submit" at bounding box center [686, 237] width 74 height 22
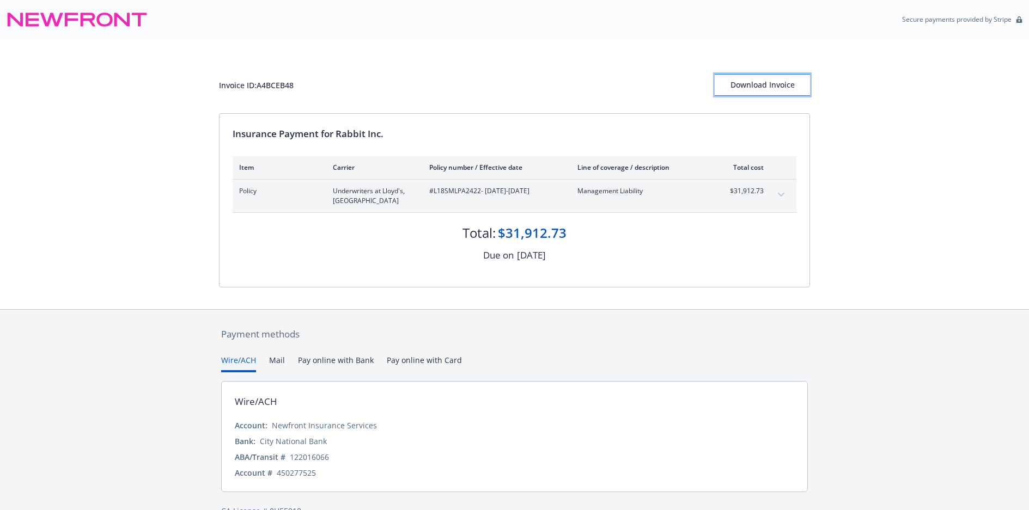
click at [767, 82] on div "Download Invoice" at bounding box center [762, 85] width 95 height 21
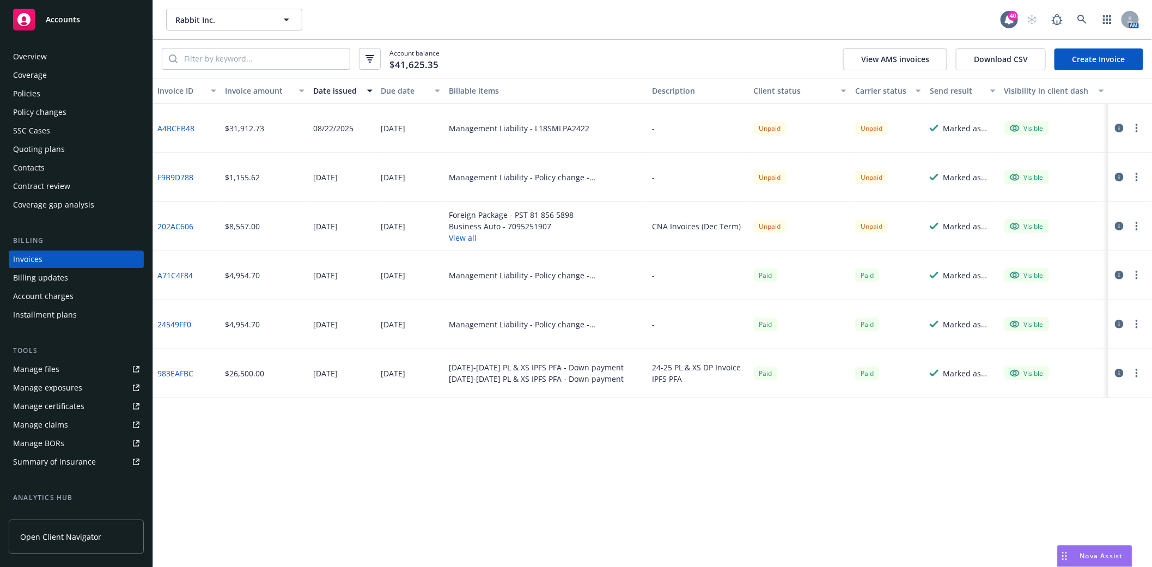
click at [18, 171] on div "Contacts" at bounding box center [29, 167] width 32 height 17
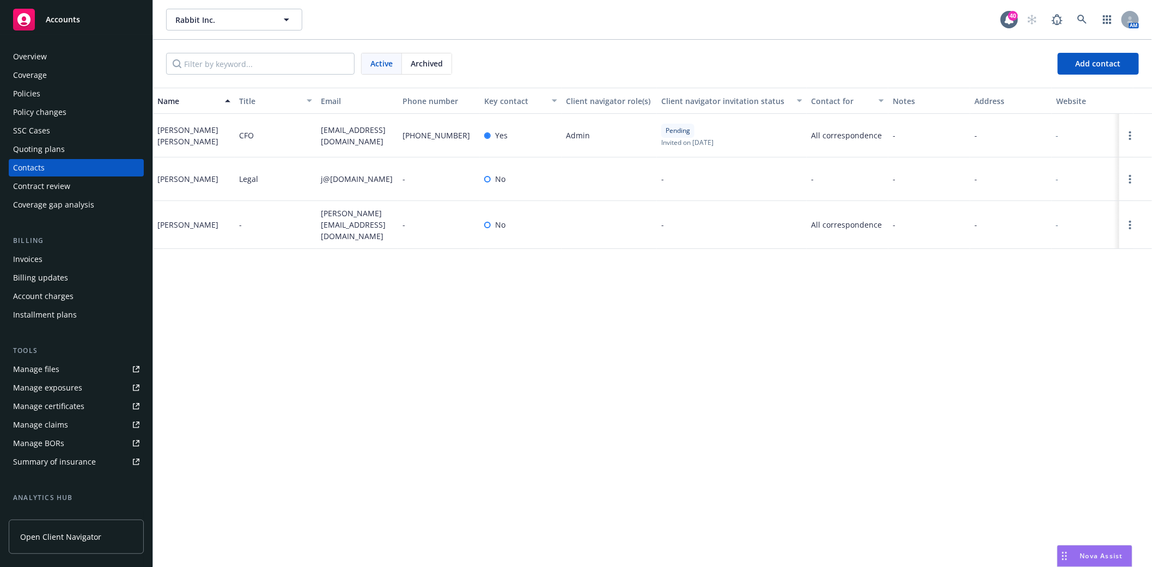
click at [19, 95] on div "Policies" at bounding box center [26, 93] width 27 height 17
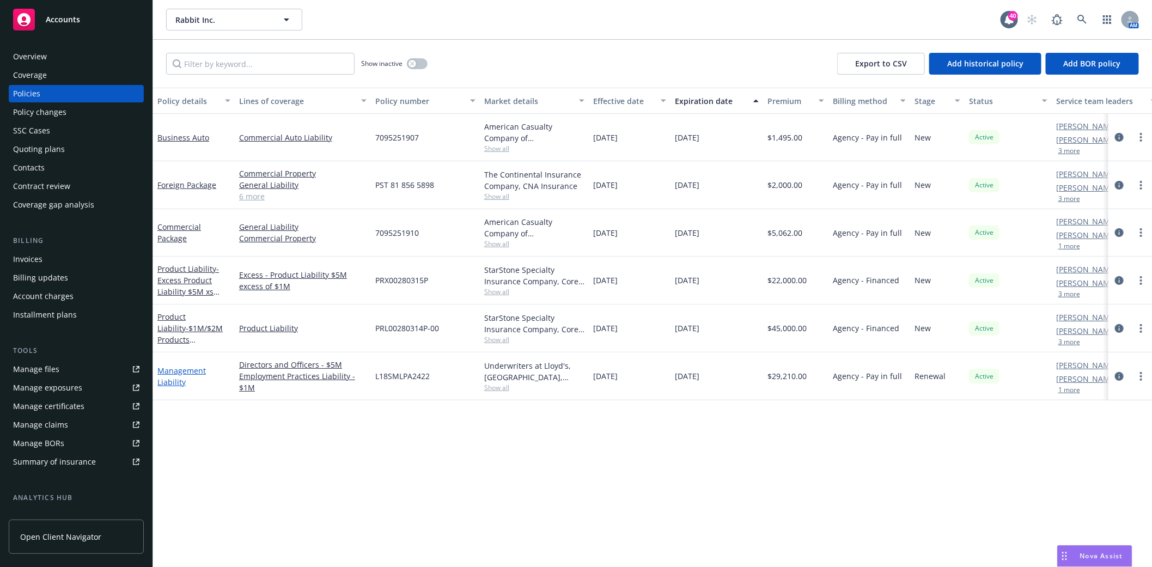
click at [176, 373] on link "Management Liability" at bounding box center [181, 376] width 48 height 22
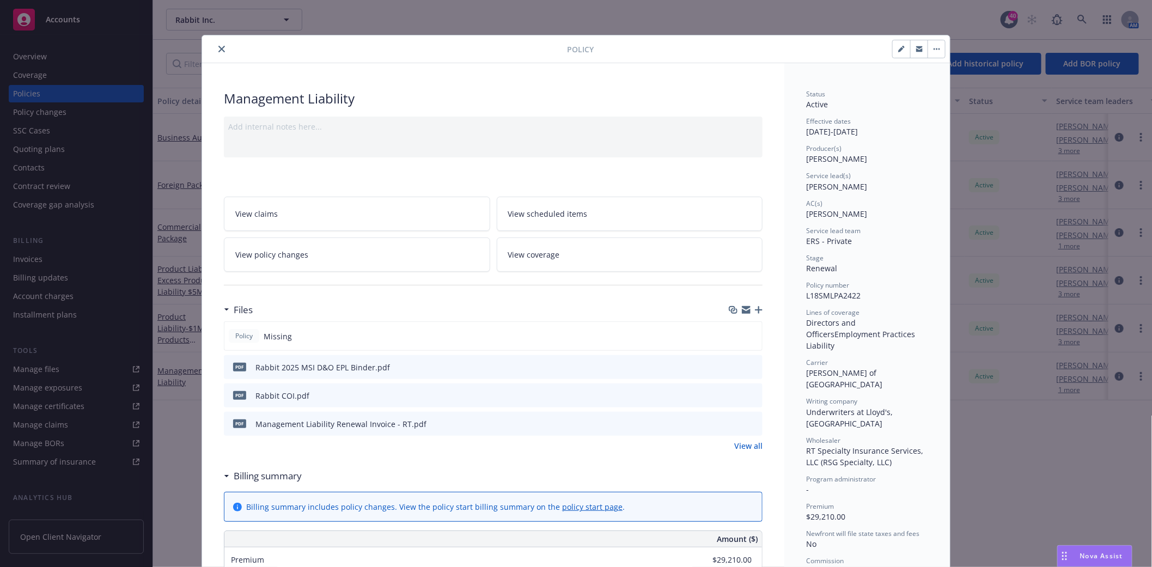
click at [755, 309] on icon "button" at bounding box center [759, 310] width 8 height 8
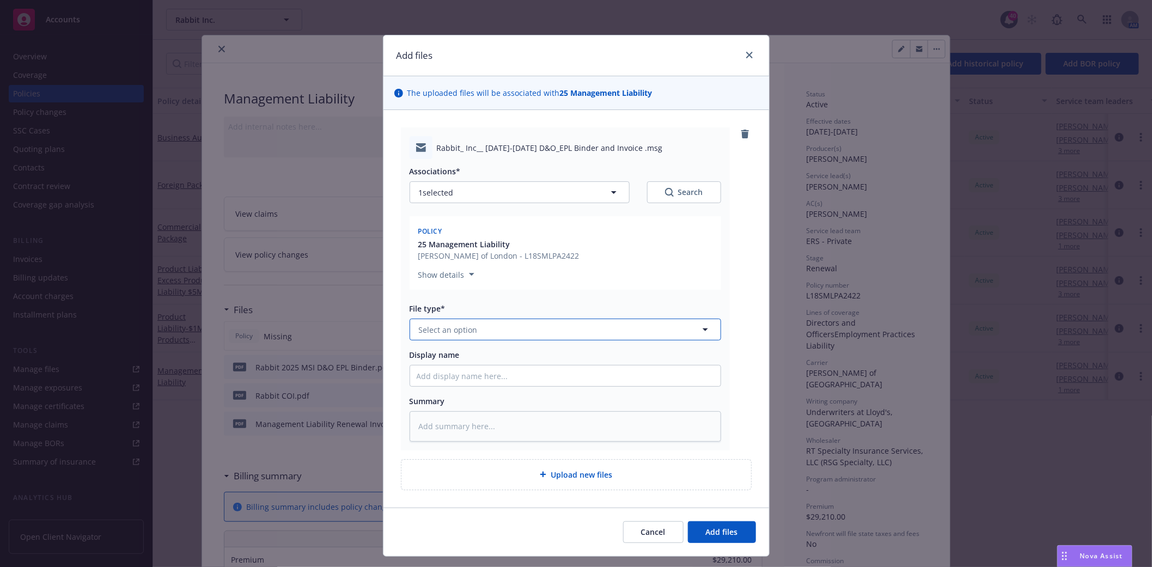
click at [496, 331] on button "Select an option" at bounding box center [566, 330] width 312 height 22
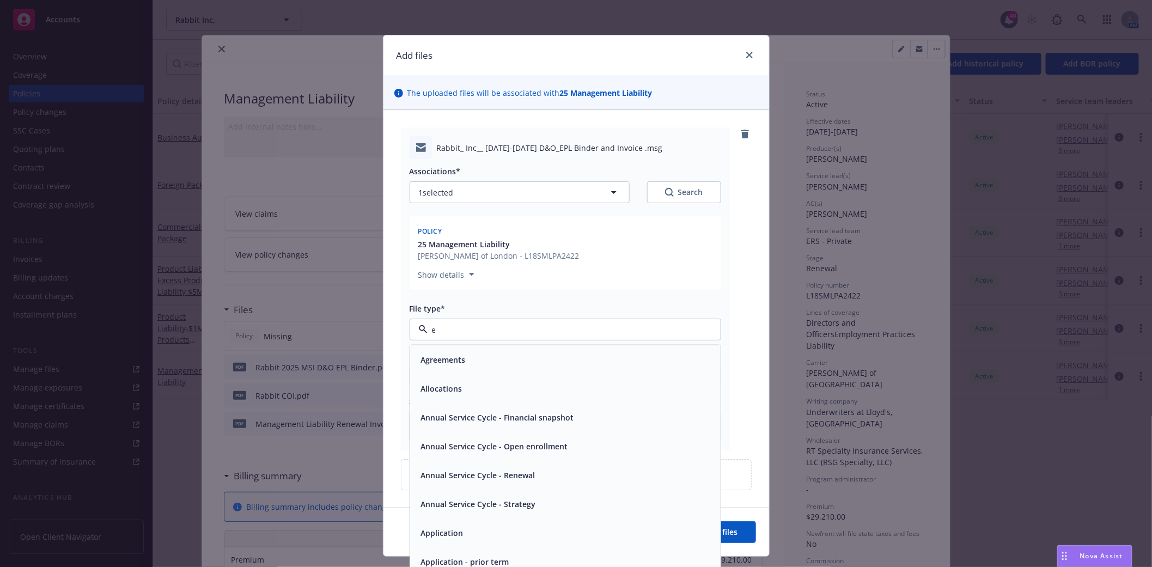
type input "em"
click at [489, 370] on div "Agreements" at bounding box center [565, 359] width 310 height 29
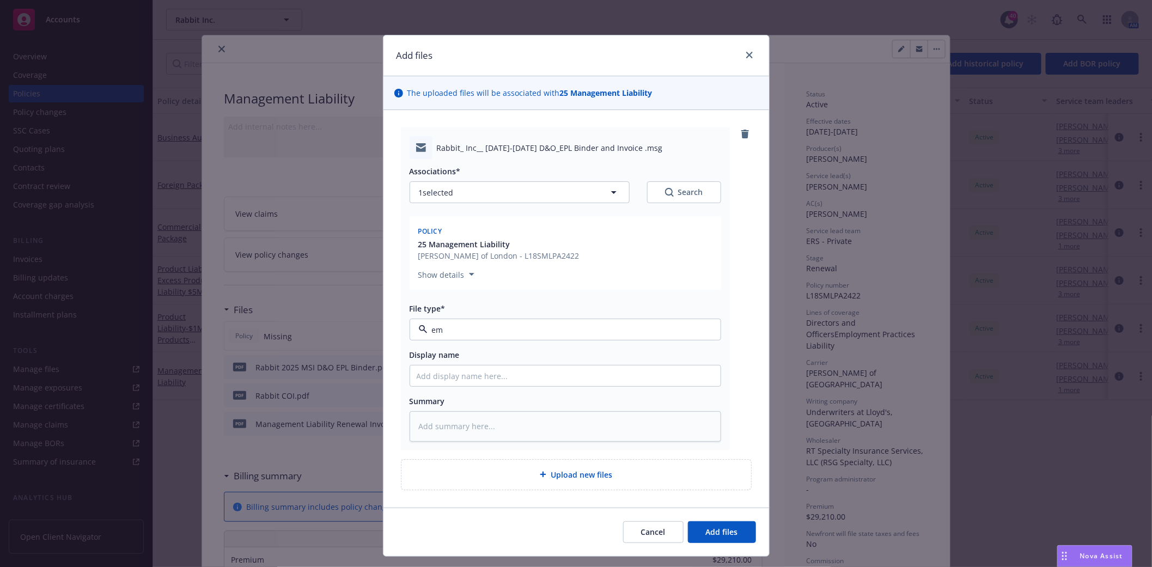
type textarea "x"
click at [487, 383] on input "Display name" at bounding box center [565, 375] width 310 height 21
click at [467, 333] on span "Agreements" at bounding box center [545, 329] width 252 height 11
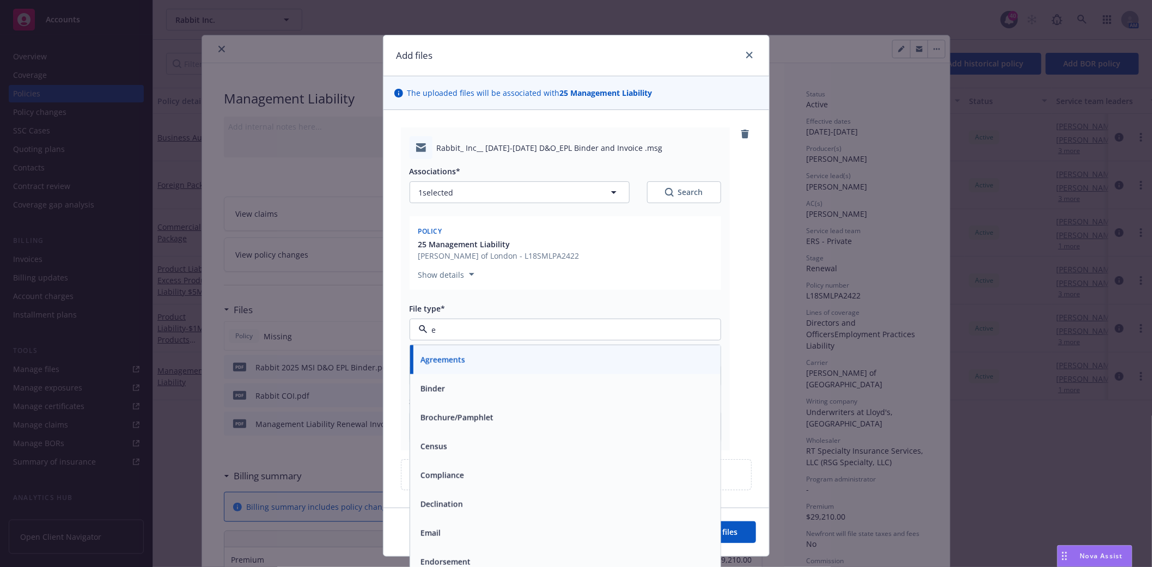
type input "em"
click at [449, 389] on div "Email" at bounding box center [565, 389] width 297 height 16
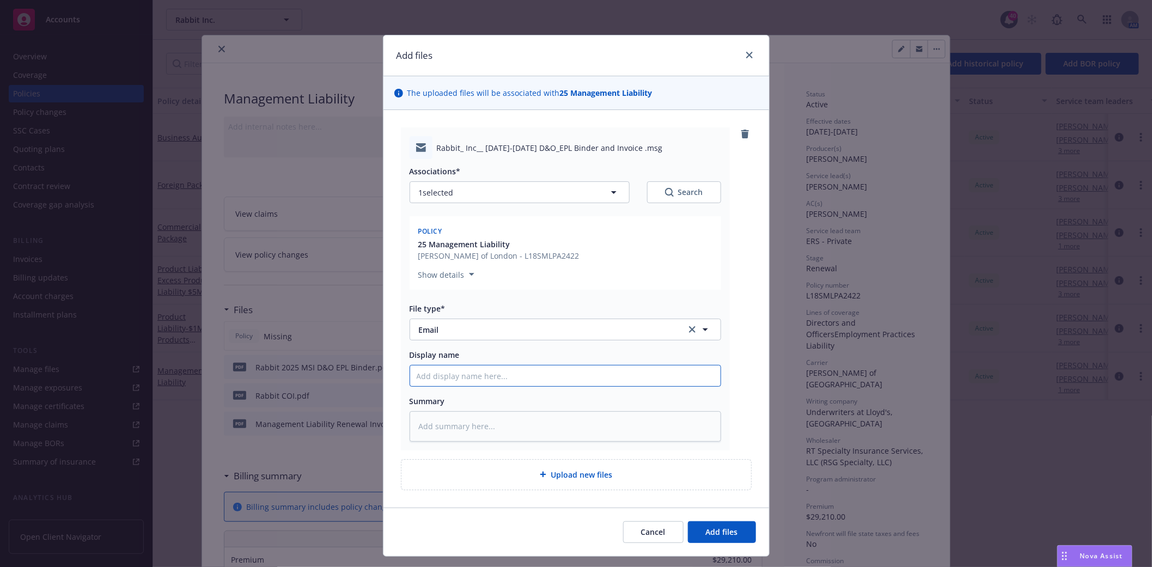
click at [448, 375] on input "Display name" at bounding box center [565, 375] width 310 height 21
type textarea "x"
type input "M"
type textarea "x"
type input "ML"
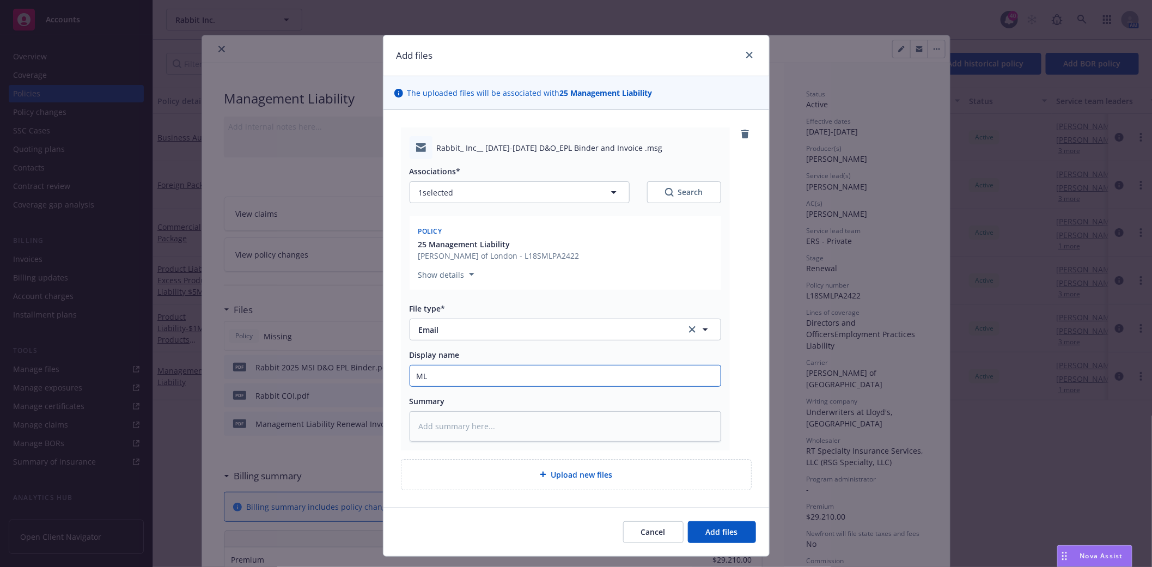
type textarea "x"
type input "ML"
type textarea "x"
type input "ML b"
type textarea "x"
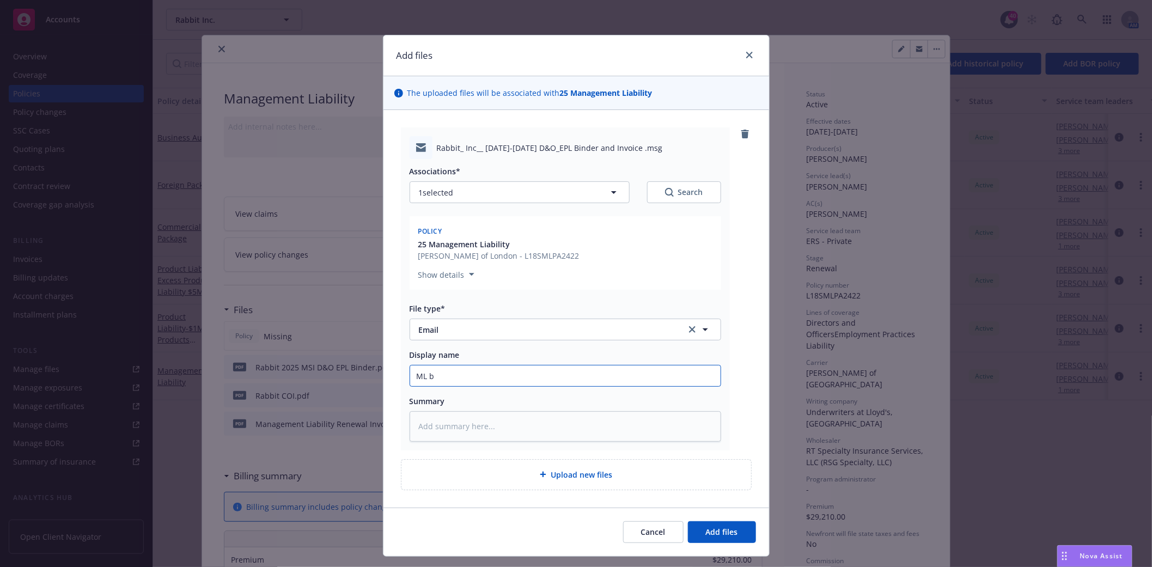
type input "ML bi"
type textarea "x"
type input "ML bin"
type textarea "x"
type input "ML bind"
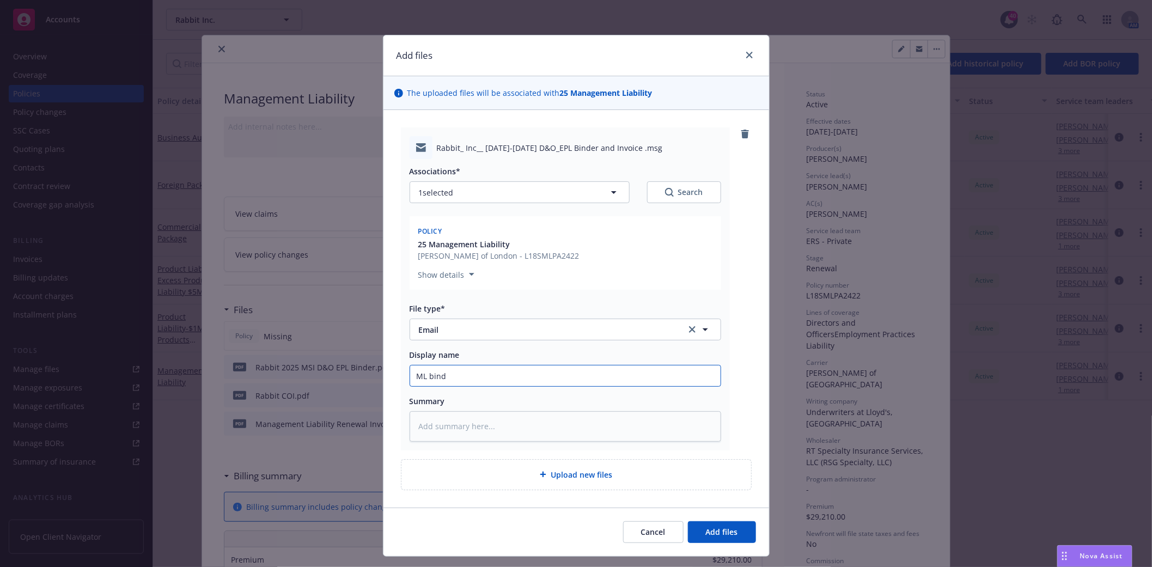
type textarea "x"
type input "ML binde"
type textarea "x"
type input "ML binder"
type textarea "x"
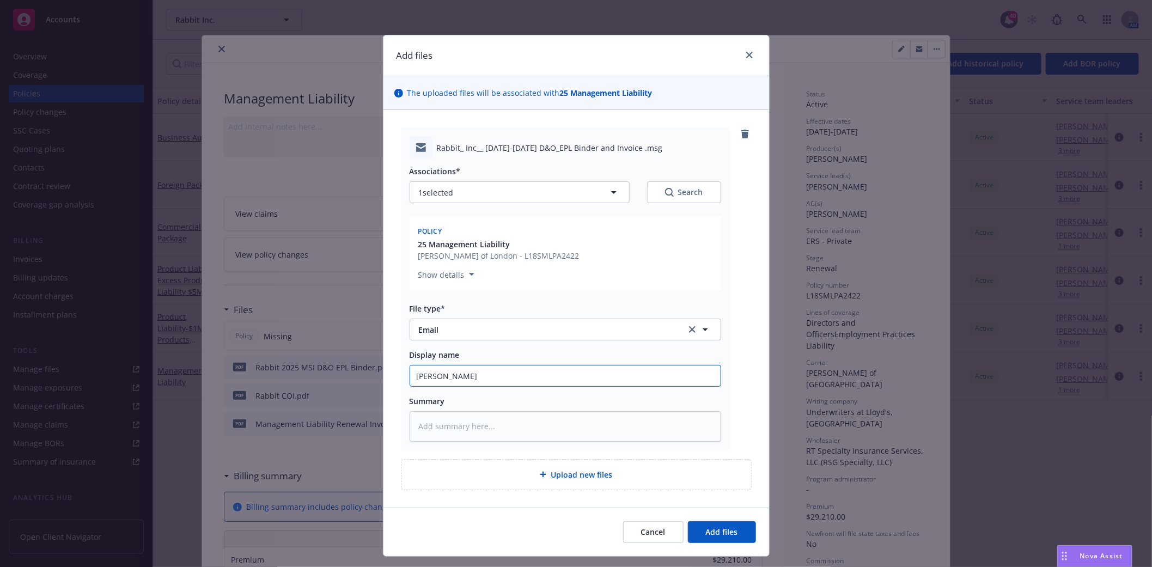
type input "ML binder"
type textarea "x"
type input "ML binder a"
type textarea "x"
type input "ML binder an"
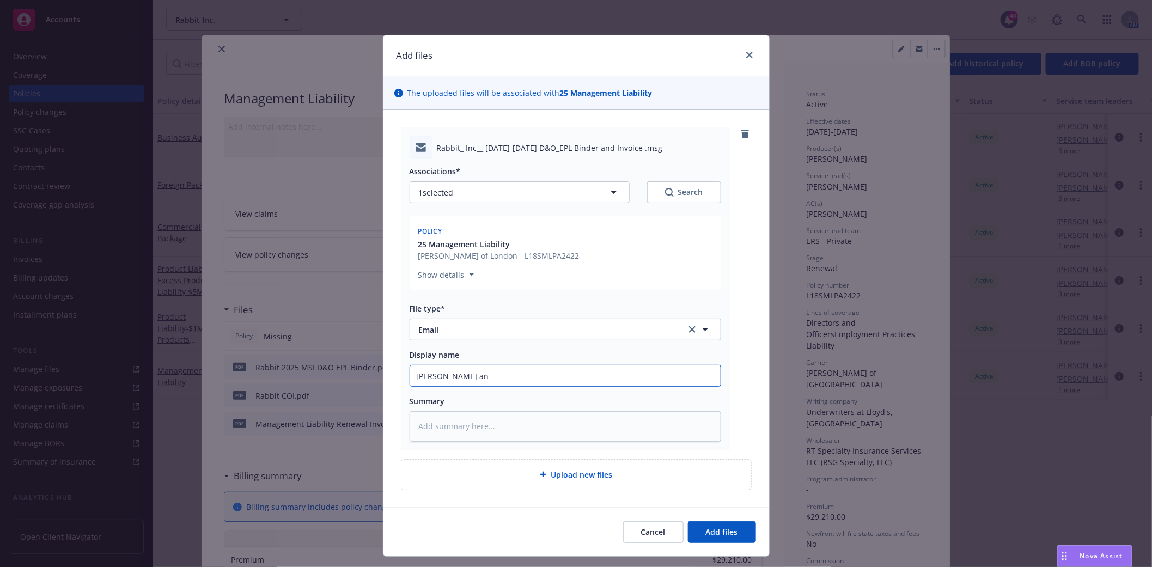
type textarea "x"
type input "ML binder and"
type textarea "x"
type input "ML binder and"
type textarea "x"
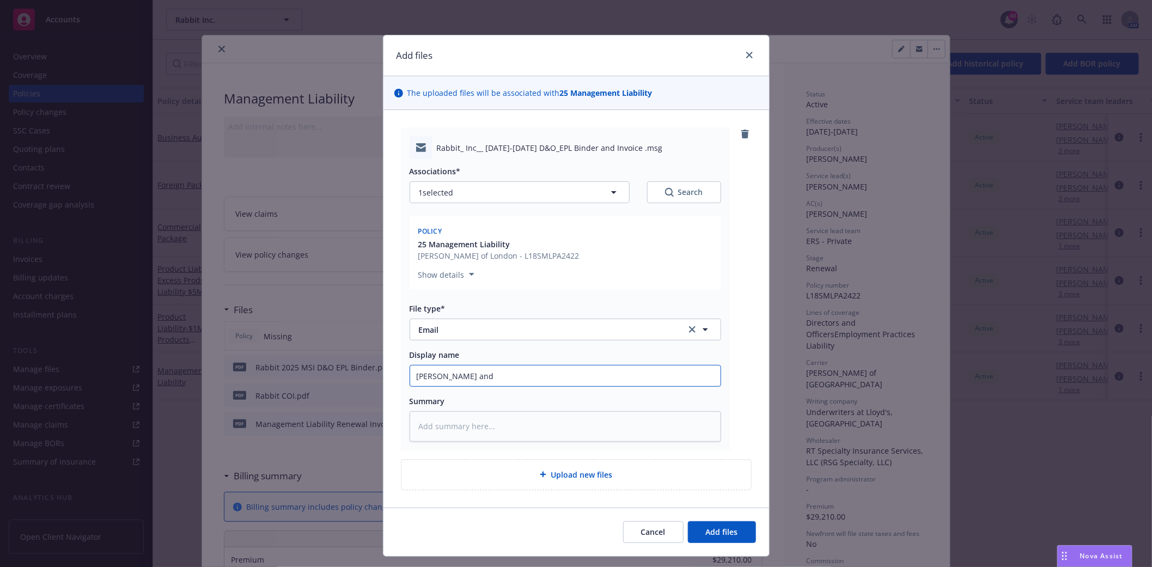
type input "ML binder and i"
type textarea "x"
type input "ML binder and in"
type textarea "x"
type input "ML binder and inv"
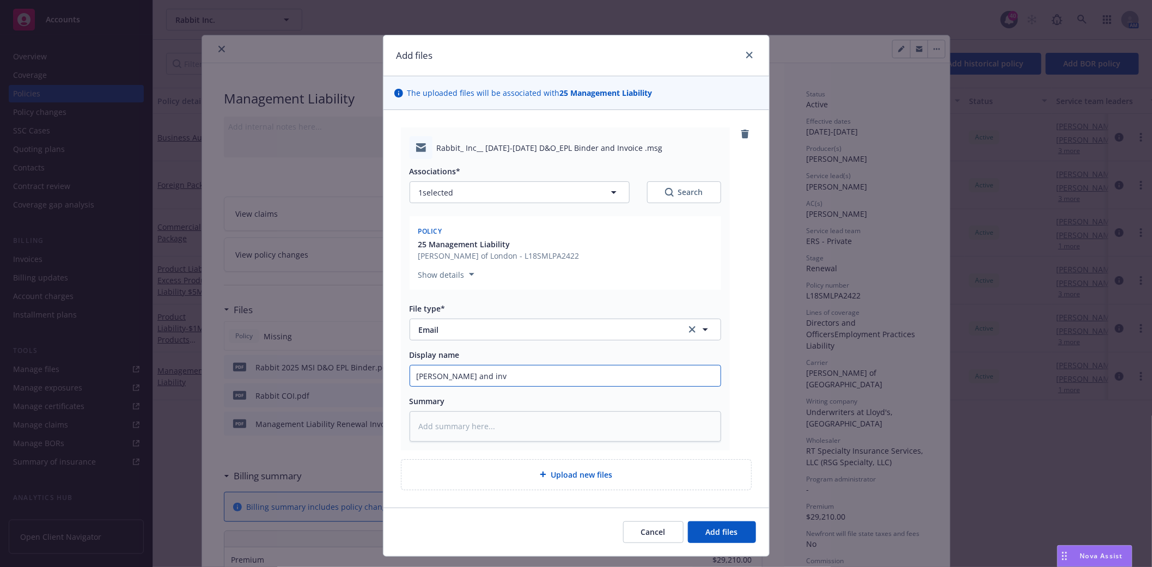
type textarea "x"
type input "ML binder and invoi"
type textarea "x"
type input "ML binder and invoic"
type textarea "x"
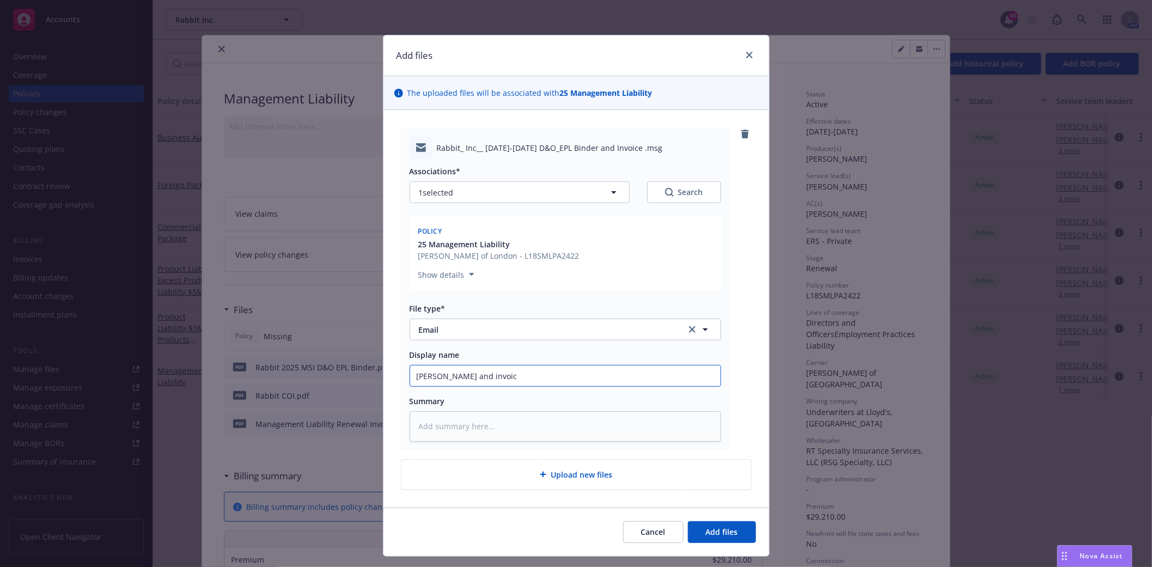
type input "ML binder and invoice"
type textarea "x"
type input "ML binder and invoice"
type textarea "x"
type input "ML binder and invoice t"
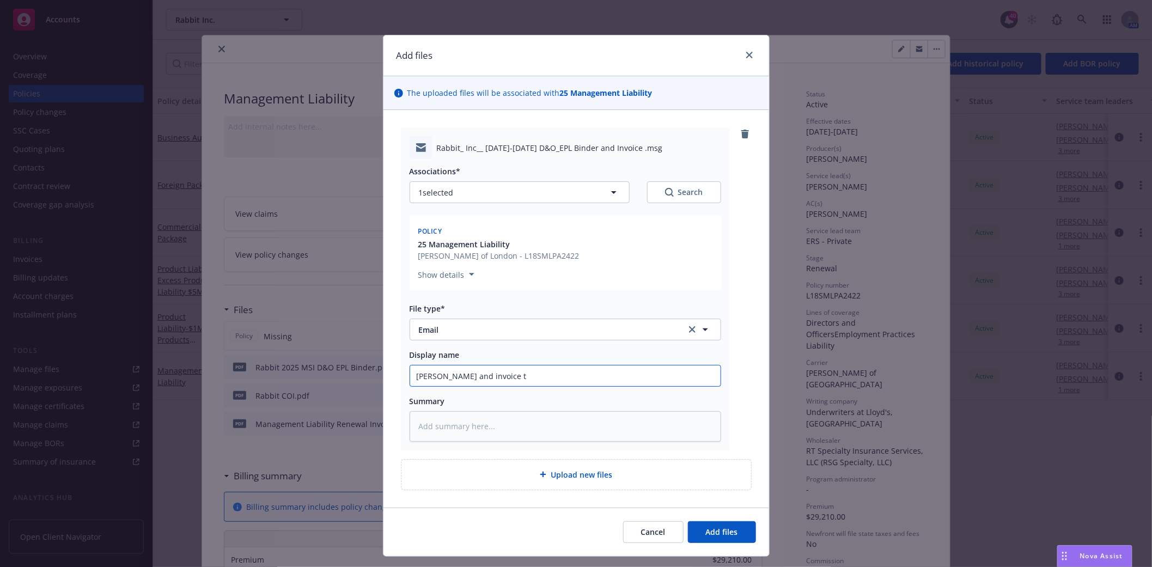
type textarea "x"
type input "ML binder and invoice to"
type textarea "x"
type input "ML binder and invoice to"
type textarea "x"
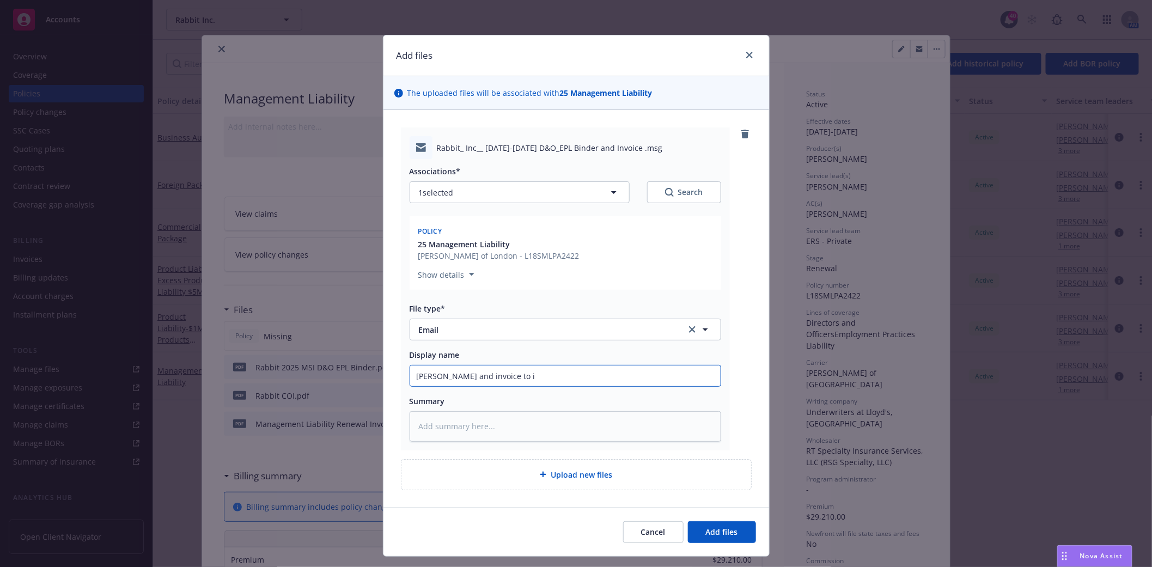
type input "ML binder and invoice to in"
type textarea "x"
type input "ML binder and invoice to ins"
type textarea "x"
type input "ML binder and invoice to insd"
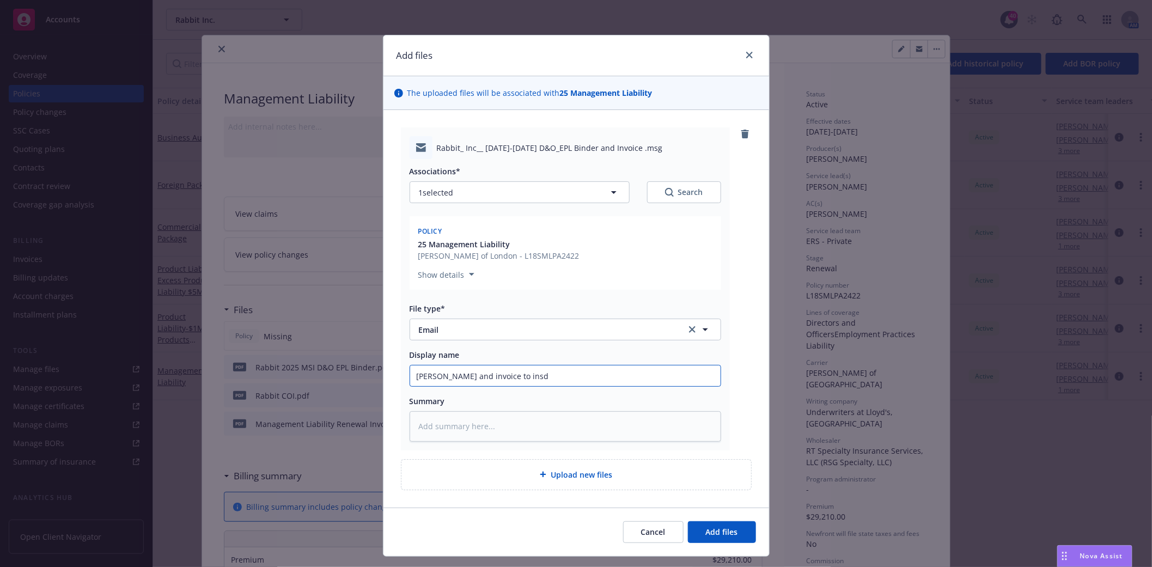
type textarea "x"
type input "ML binder and invoice to insd,"
type textarea "x"
type input "ML binder and invoice to insd"
type textarea "x"
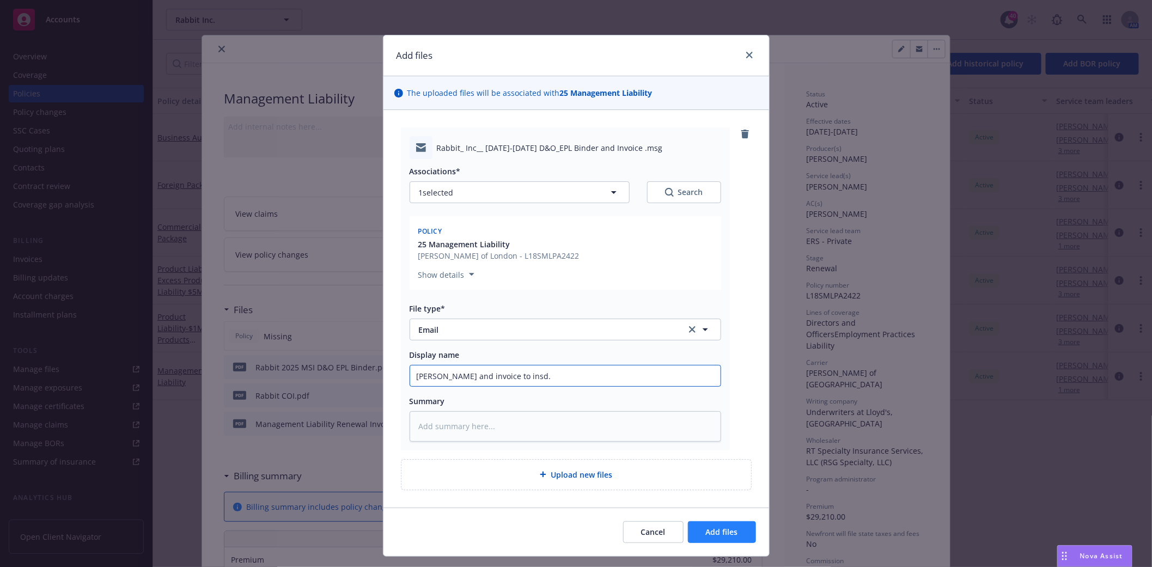
type input "ML binder and invoice to insd."
click at [731, 532] on span "Add files" at bounding box center [722, 532] width 32 height 10
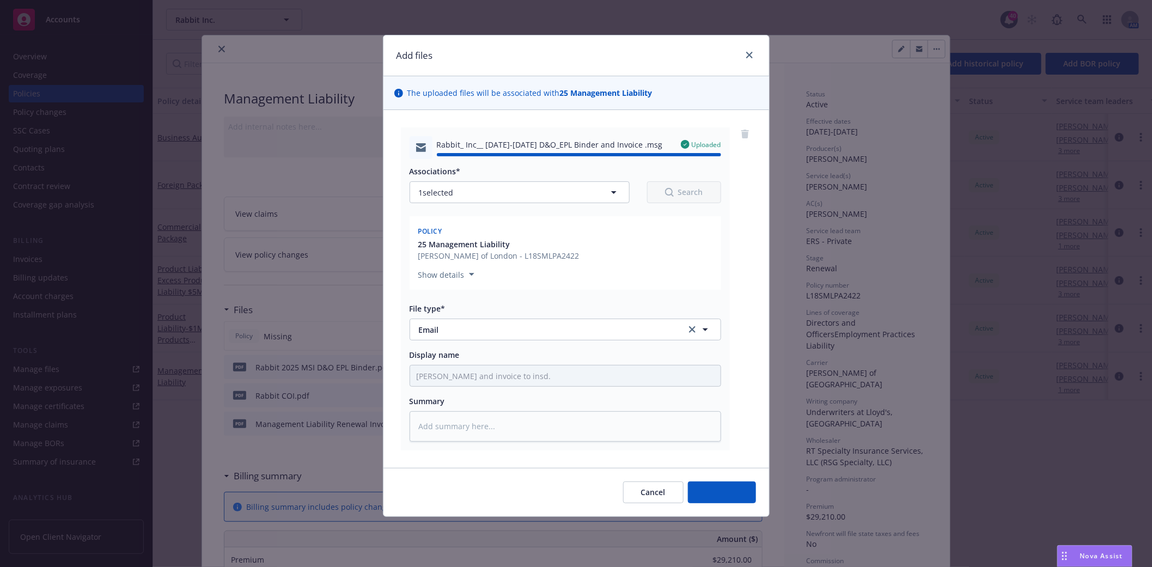
type textarea "x"
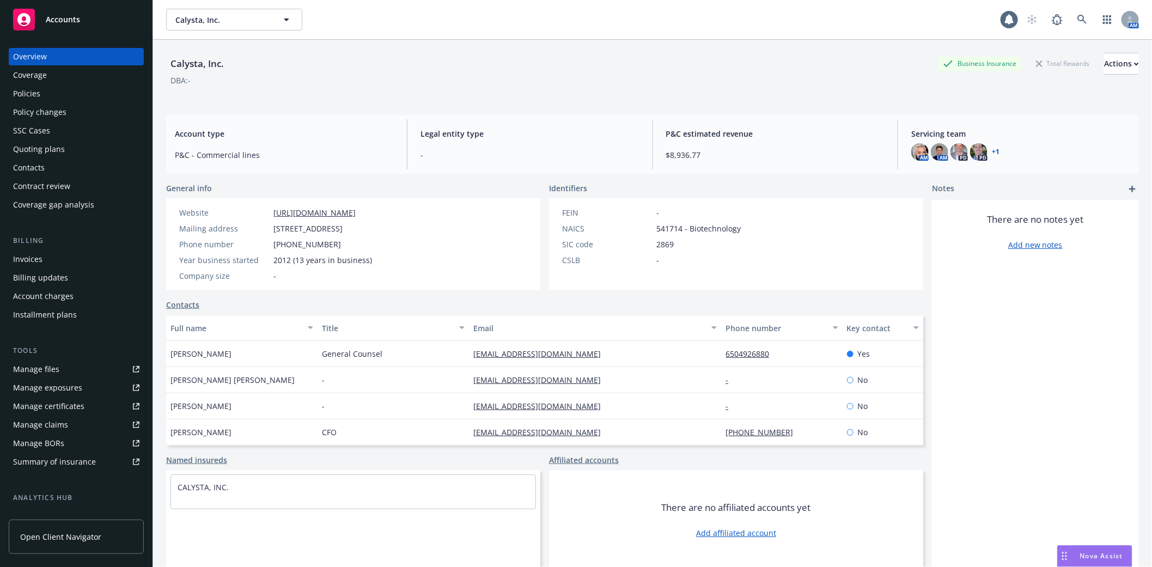
click at [46, 95] on div "Policies" at bounding box center [76, 93] width 126 height 17
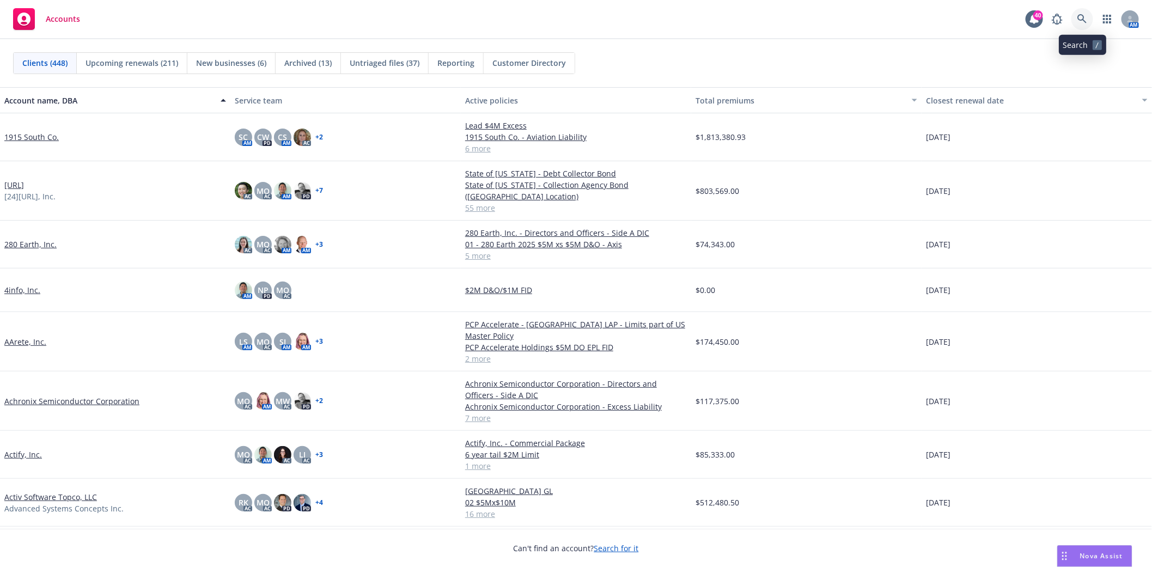
click at [1077, 17] on icon at bounding box center [1082, 19] width 10 height 10
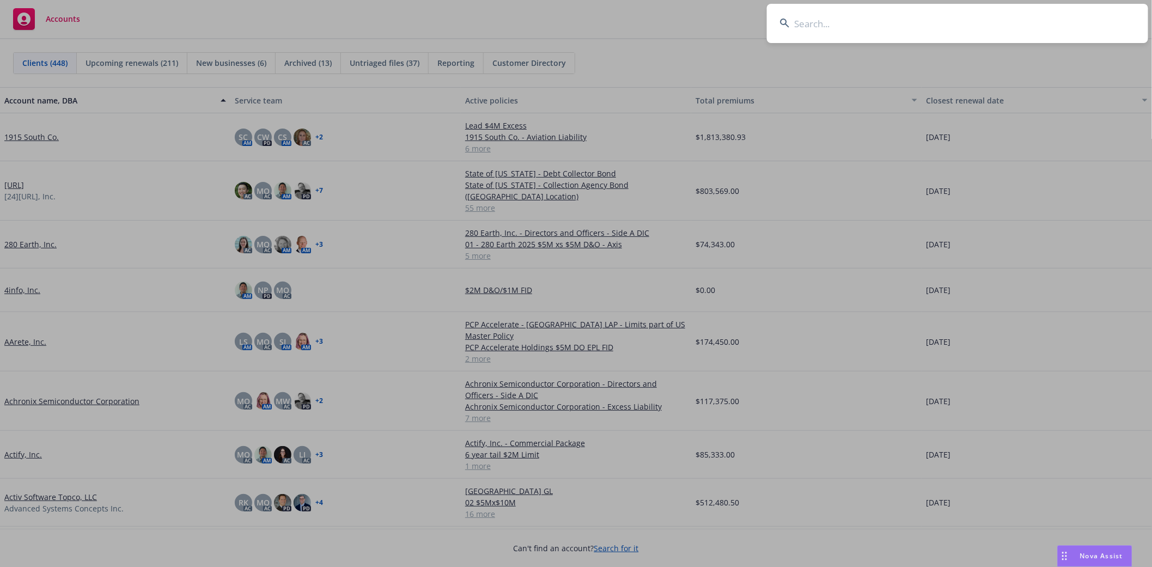
click at [878, 20] on input at bounding box center [957, 23] width 381 height 39
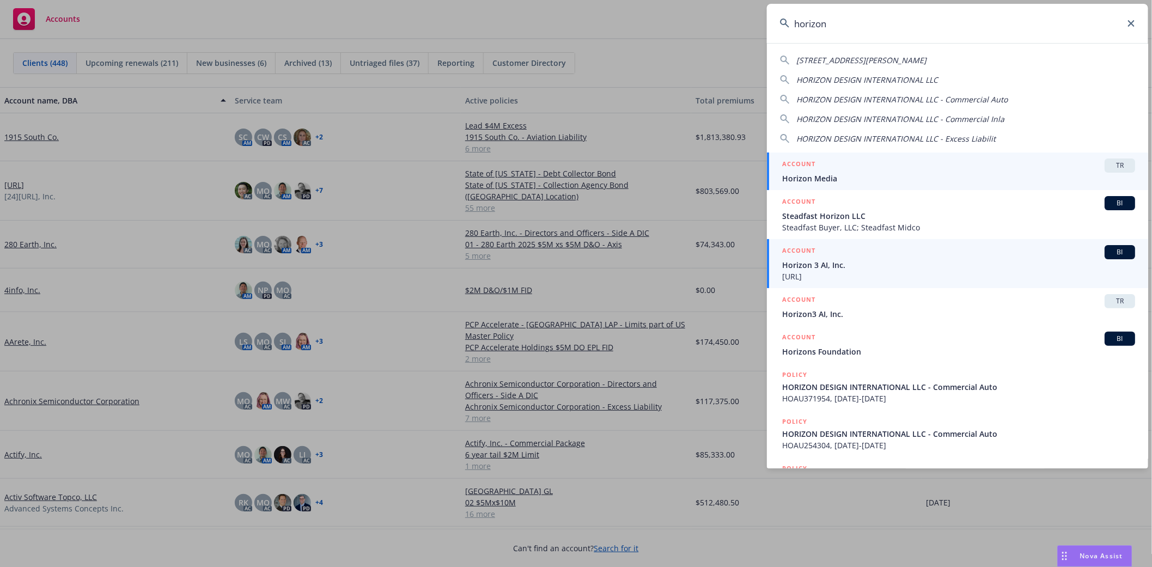
type input "horizon"
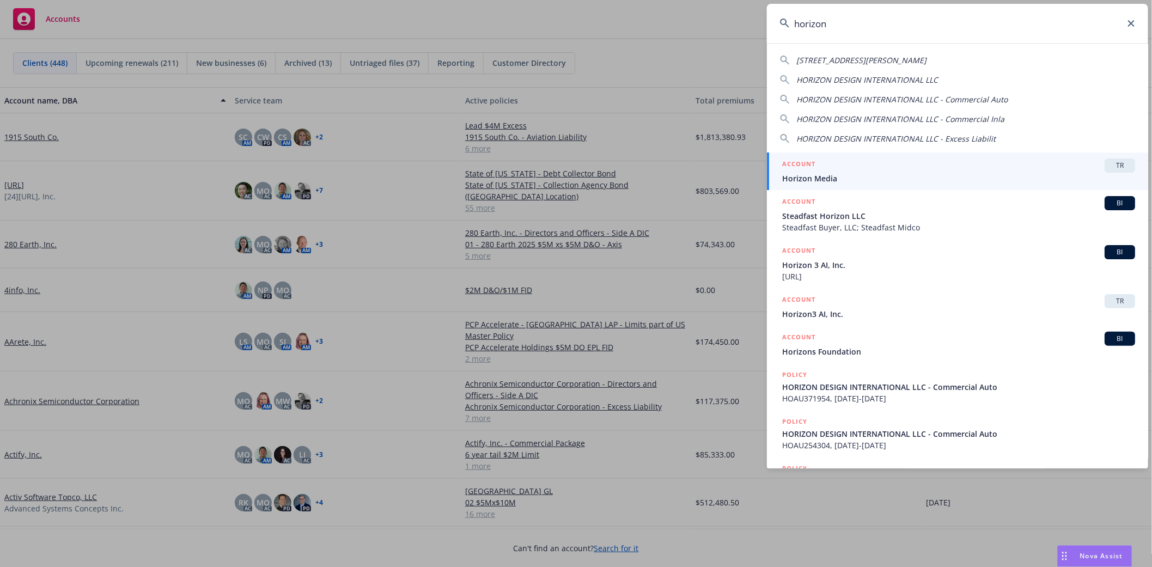
drag, startPoint x: 852, startPoint y: 259, endPoint x: 858, endPoint y: 262, distance: 6.4
click at [852, 259] on span "Horizon 3 AI, Inc." at bounding box center [958, 264] width 353 height 11
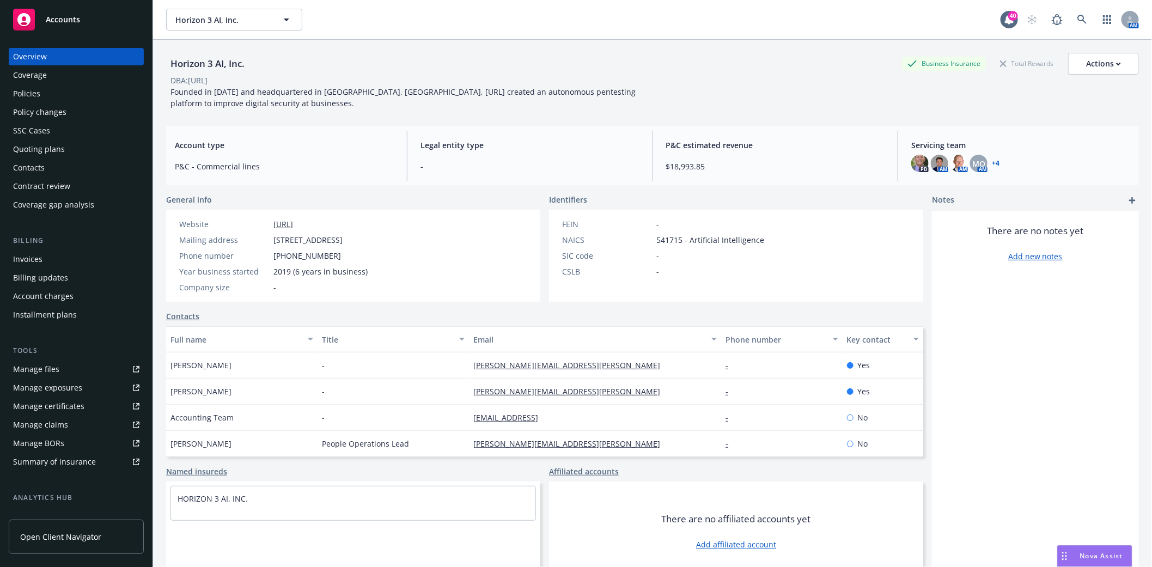
click at [37, 95] on div "Policies" at bounding box center [26, 93] width 27 height 17
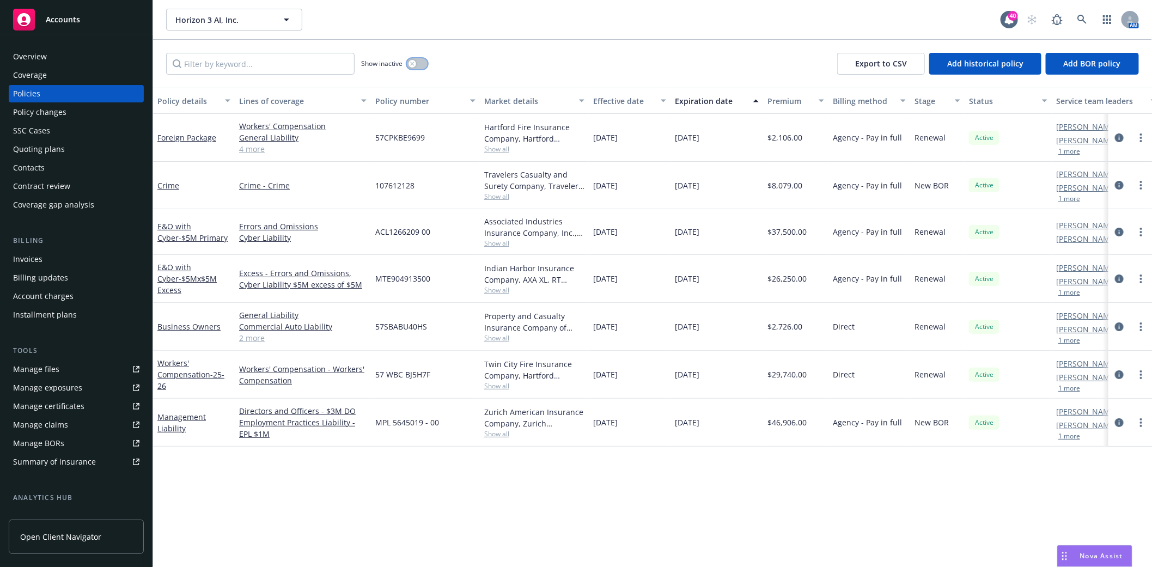
click at [421, 64] on button "button" at bounding box center [417, 63] width 21 height 11
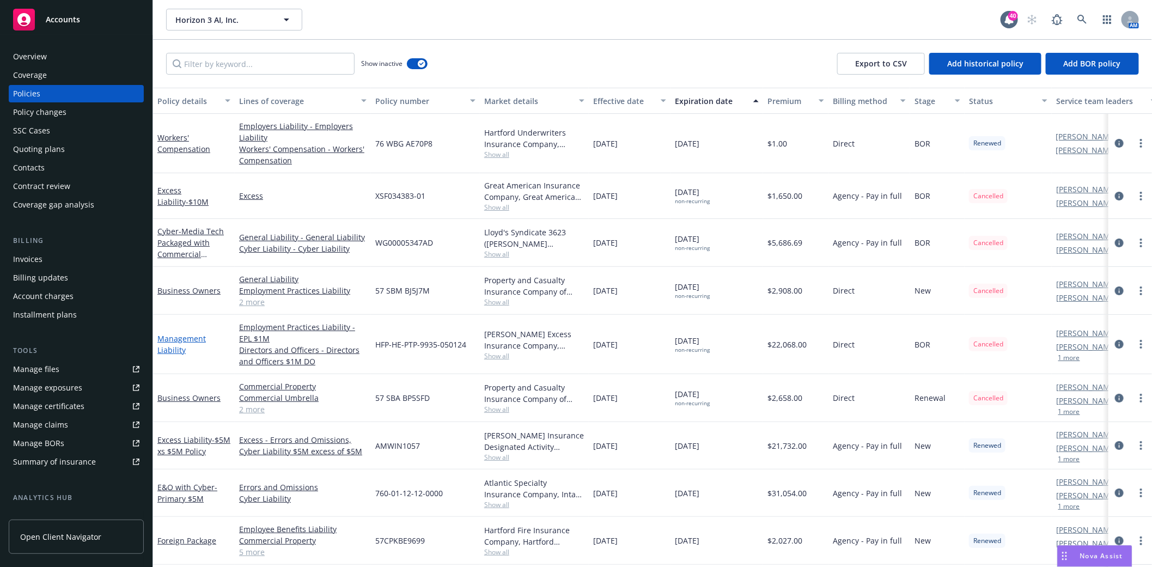
click at [173, 338] on link "Management Liability" at bounding box center [181, 344] width 48 height 22
